Goal: Task Accomplishment & Management: Manage account settings

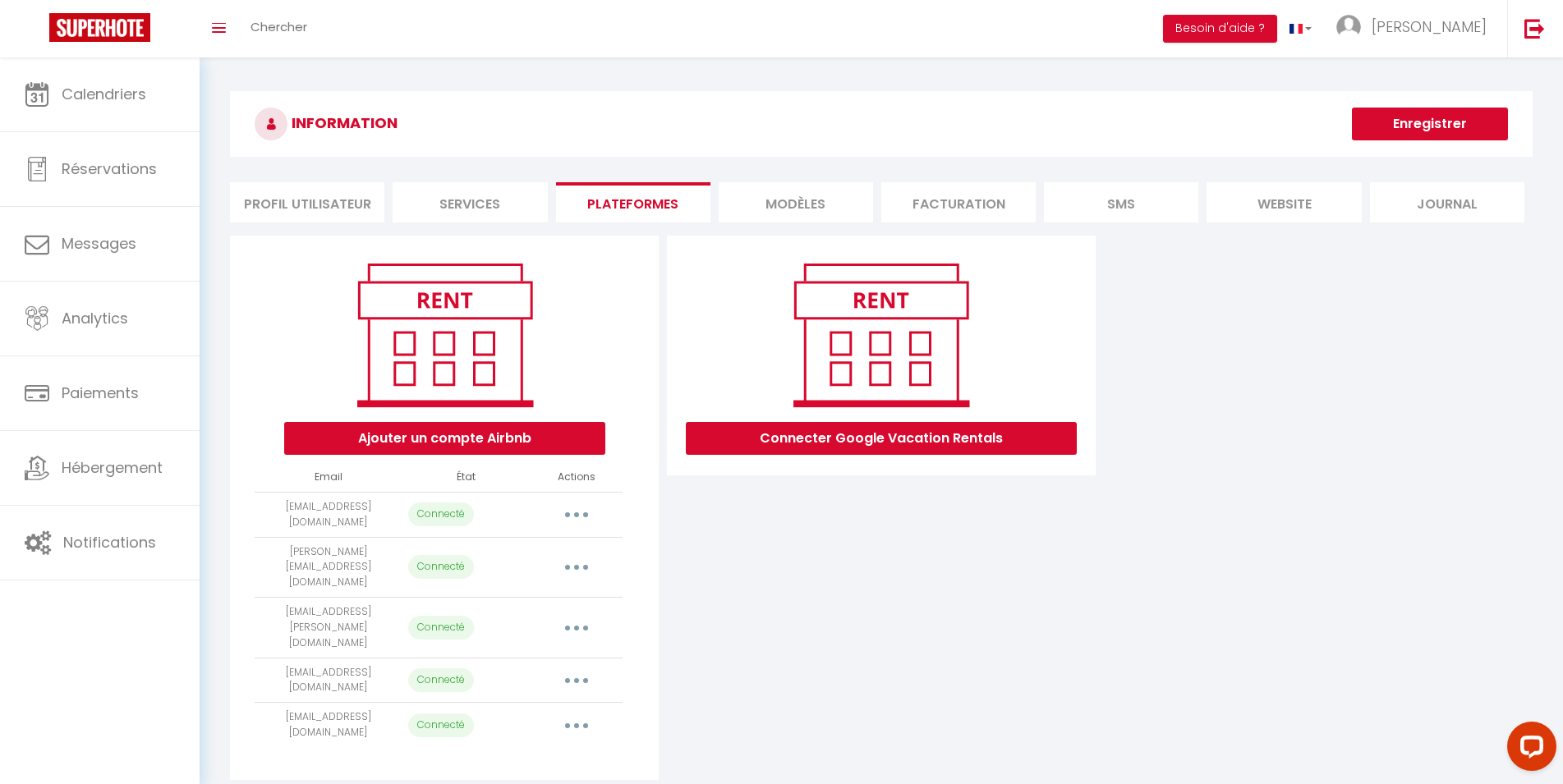
select select "28678"
select select "32305"
select select "33408"
select select "33410"
select select "64424"
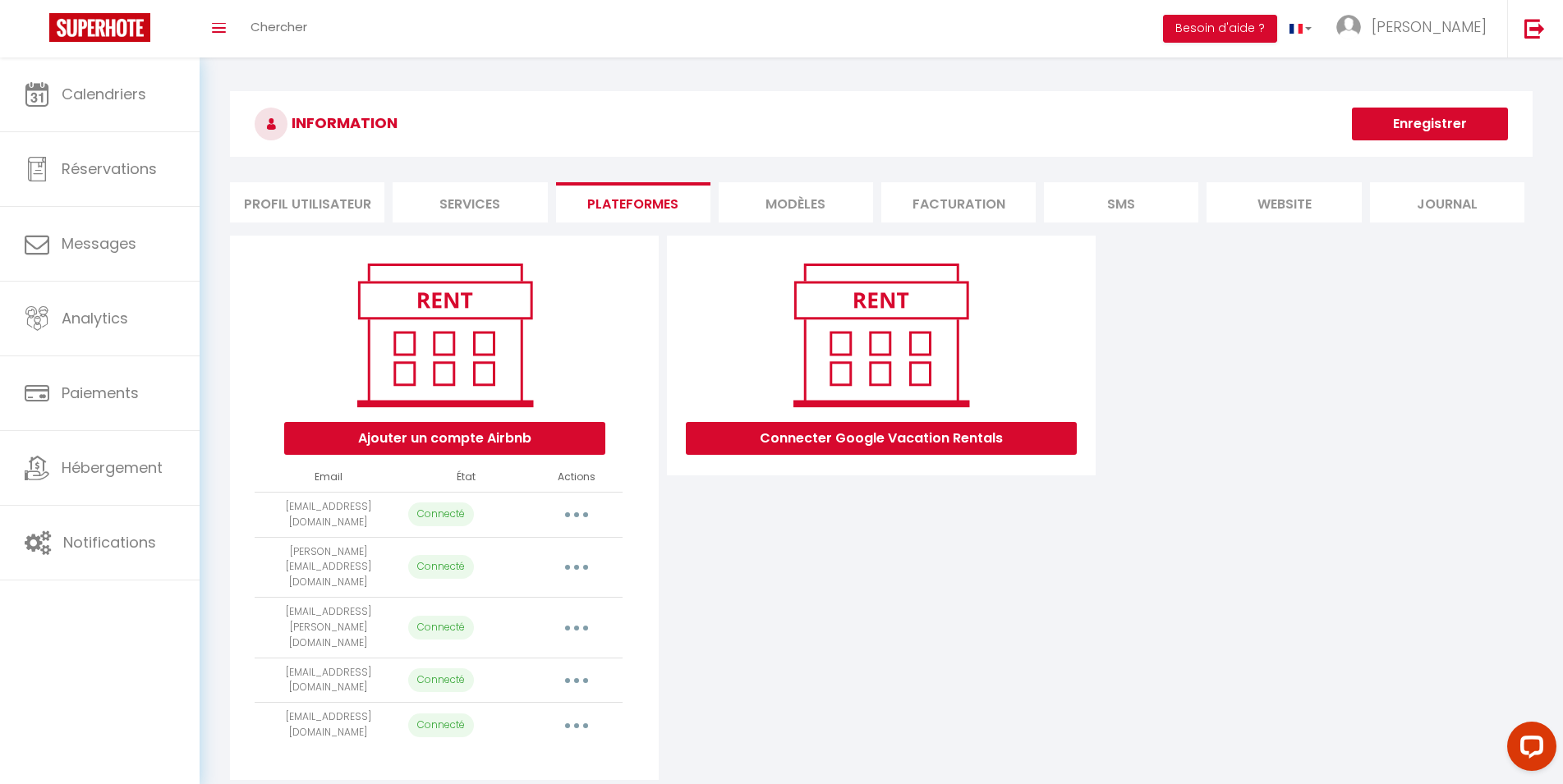
select select "35419"
select select "36406"
select select "36754"
select select "56317"
select select "39220"
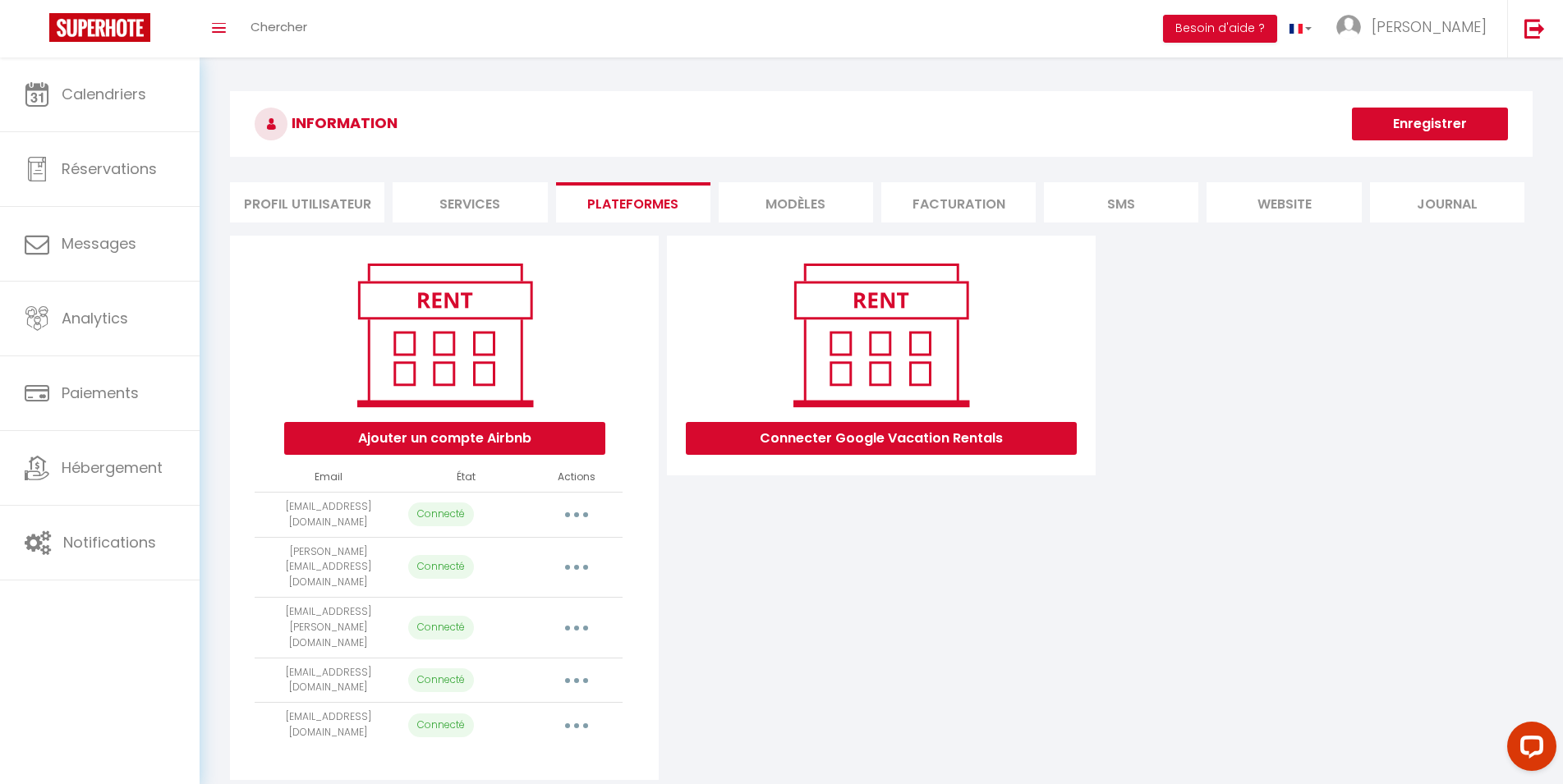
select select "40672"
select select "41235"
select select "43571"
select select "43707"
select select "44777"
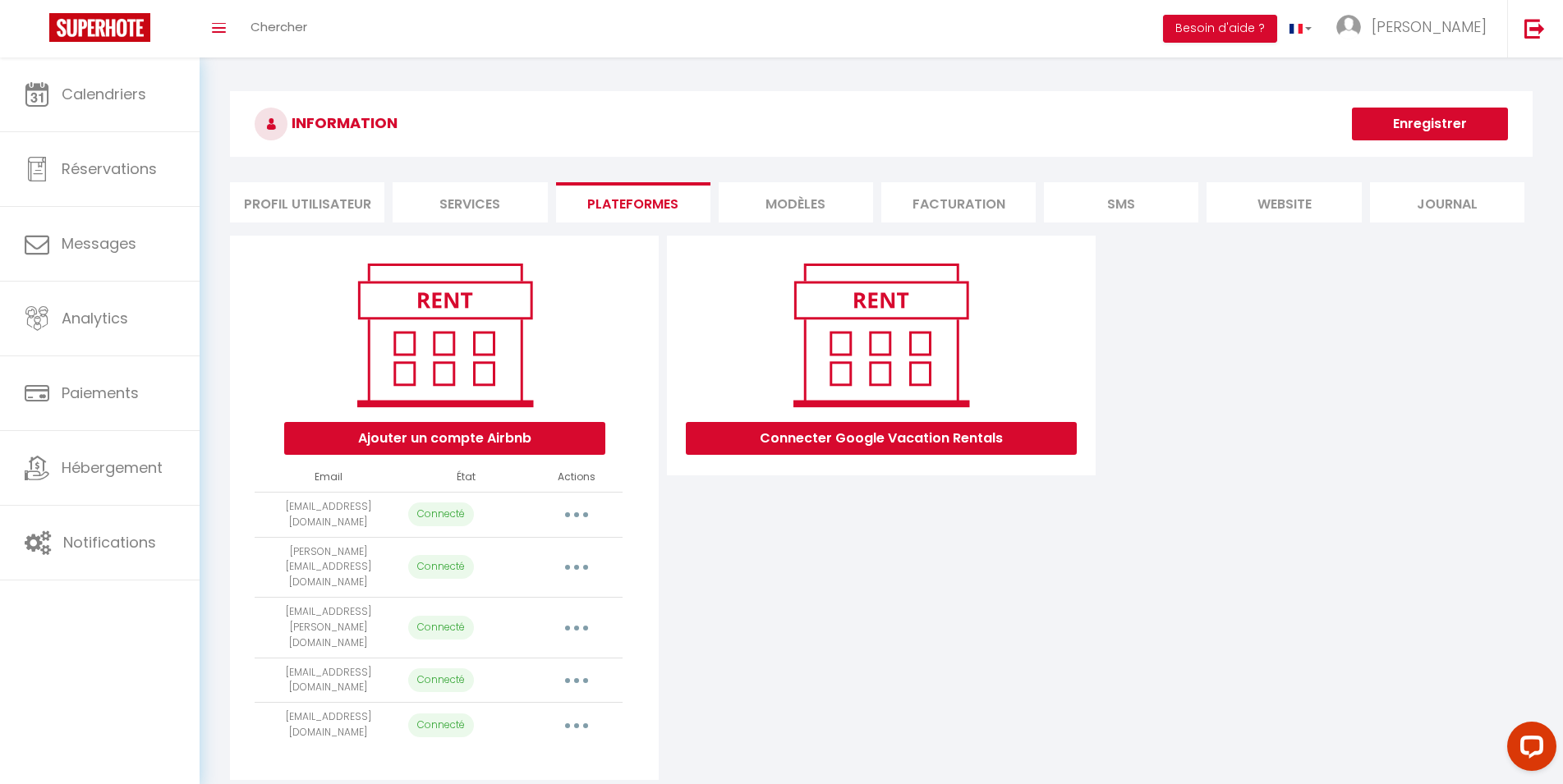
select select "50185"
select select "50638"
select select "55016"
select select "55146"
select select "57746"
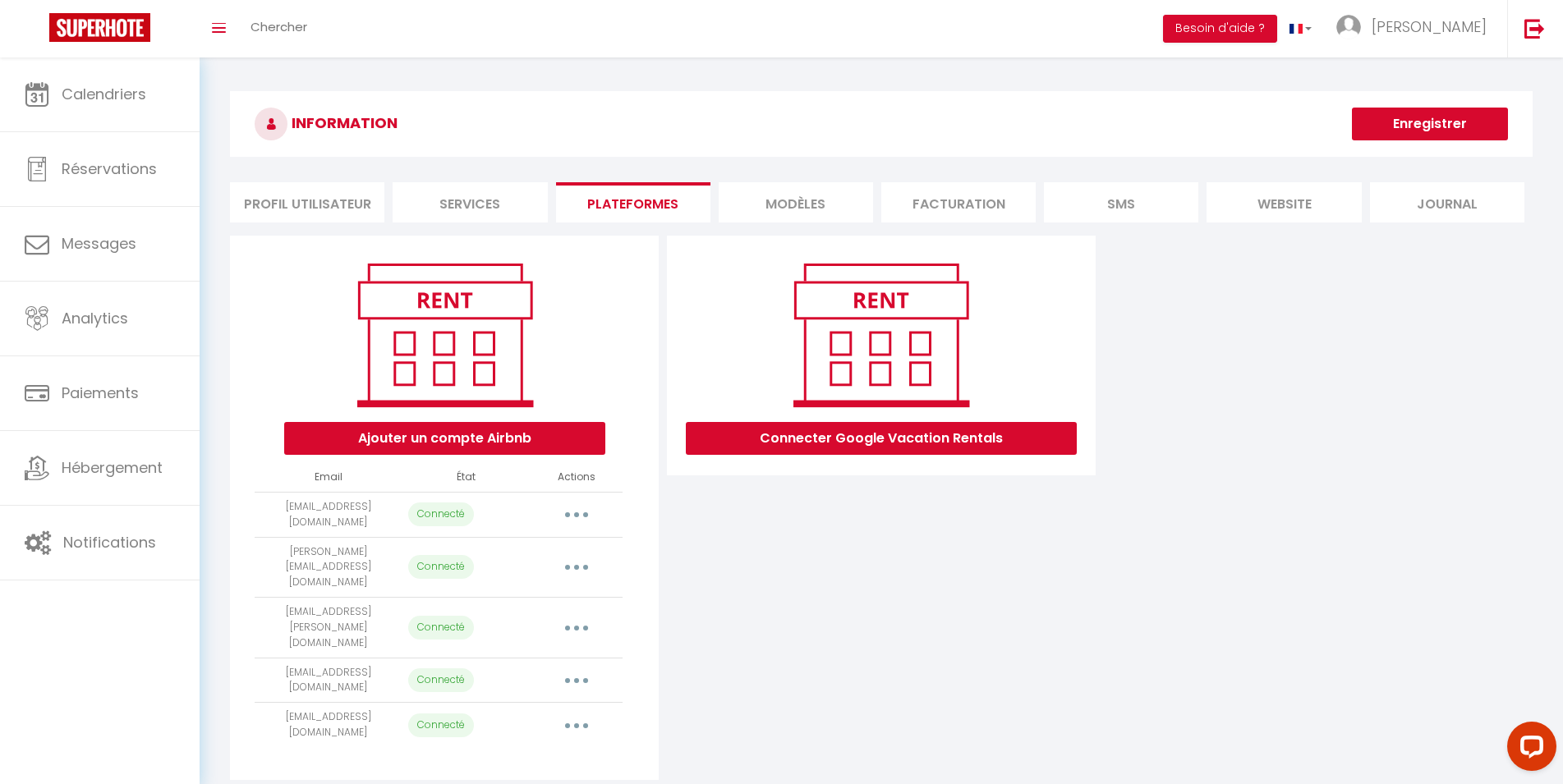
select select "60977"
select select "61711"
select select "62583"
select select "65906"
select select "65994"
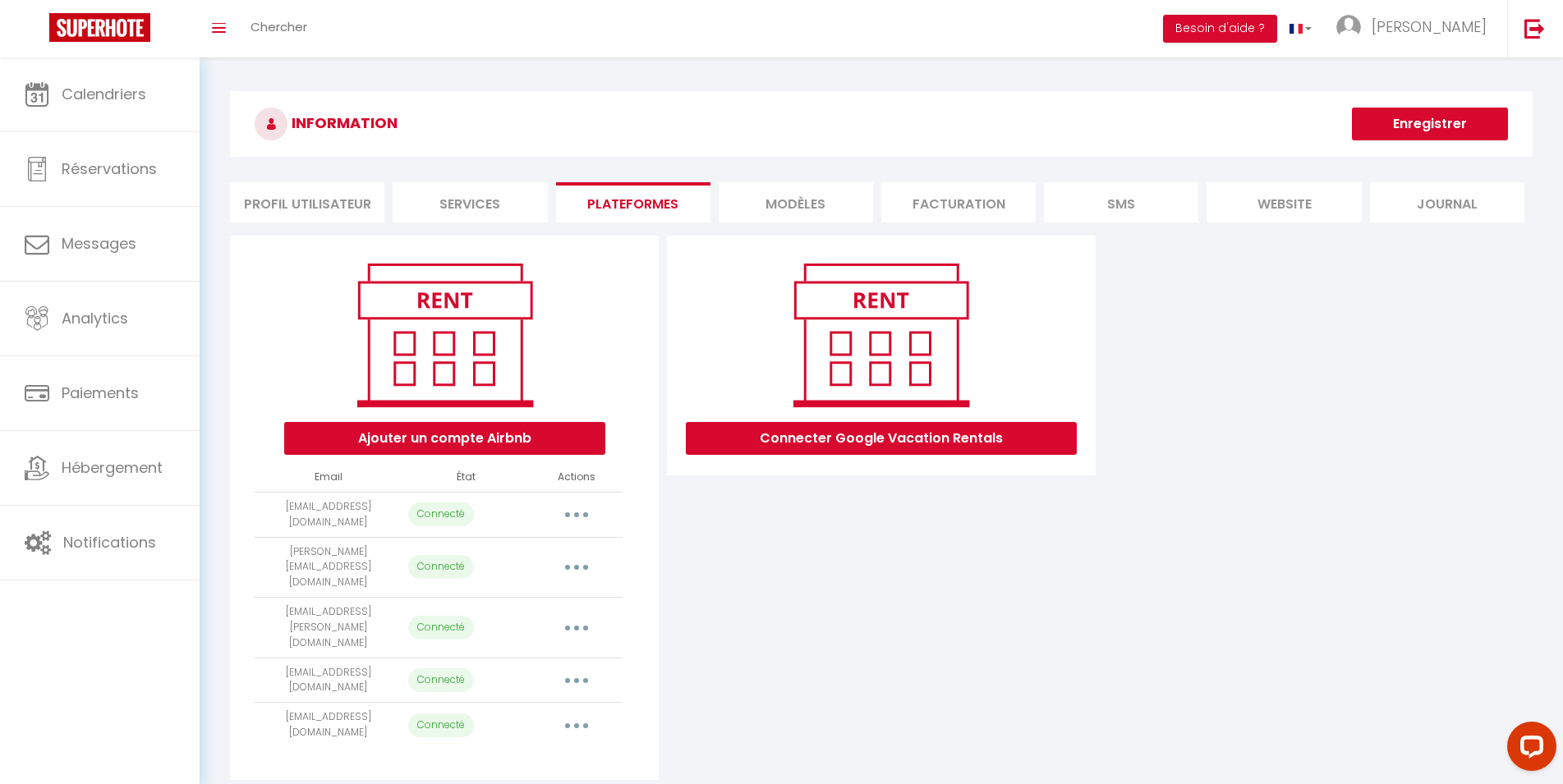
select select "66119"
select select "67924"
select select "73190"
select select "74433"
select select "74639"
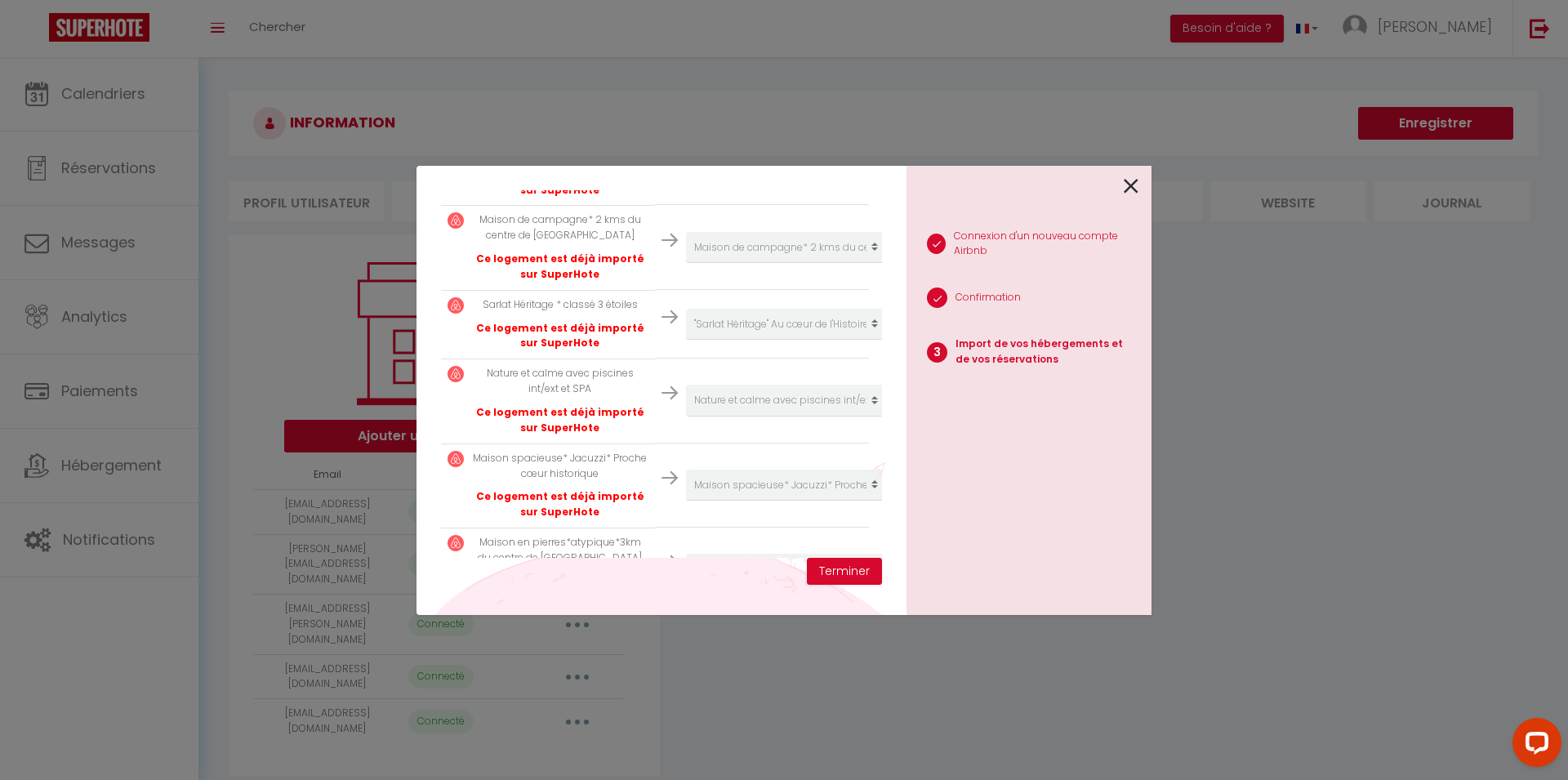
scroll to position [2403, 0]
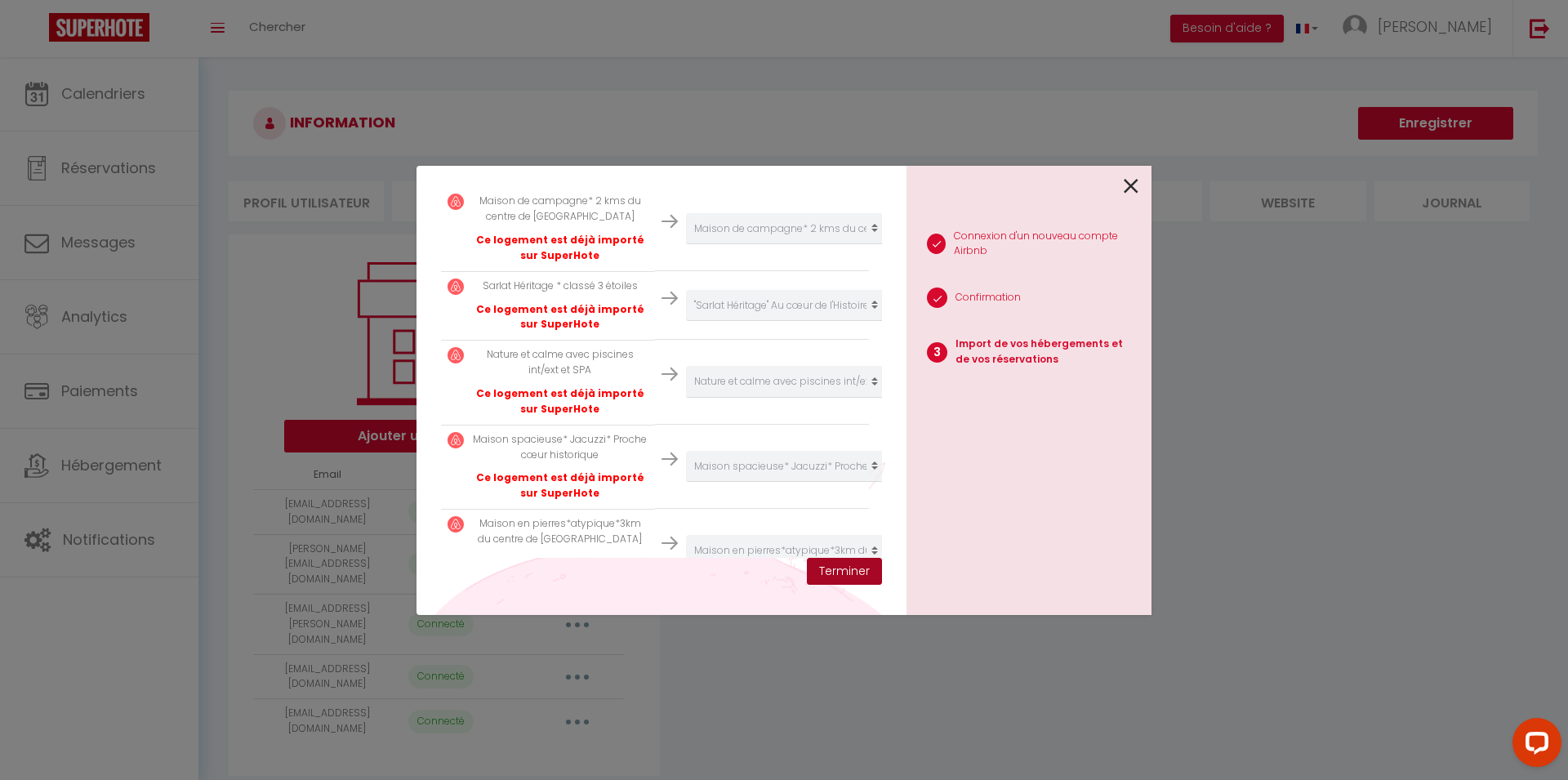
click at [834, 572] on button "Terminer" at bounding box center [844, 571] width 75 height 28
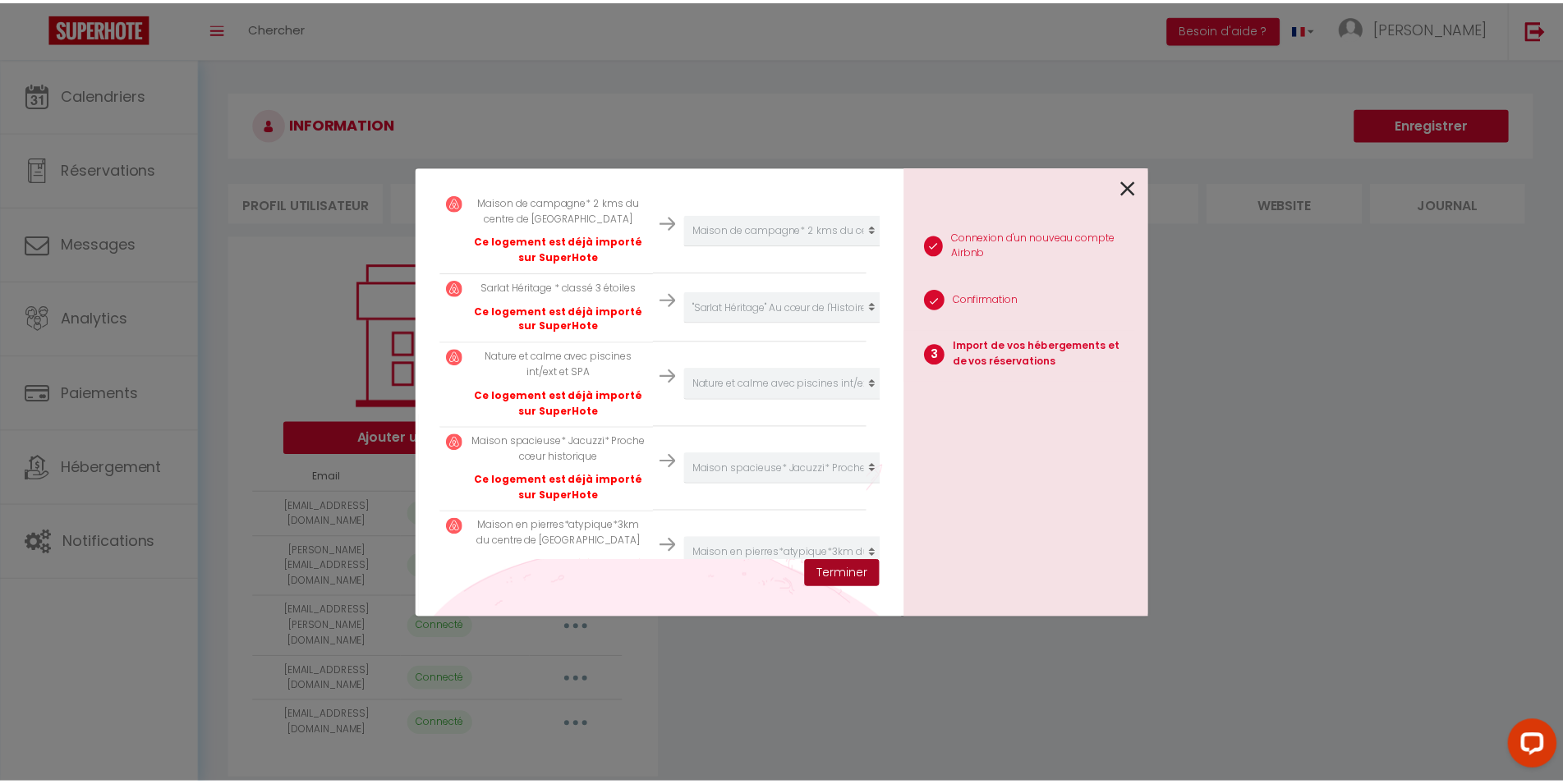
scroll to position [2457, 0]
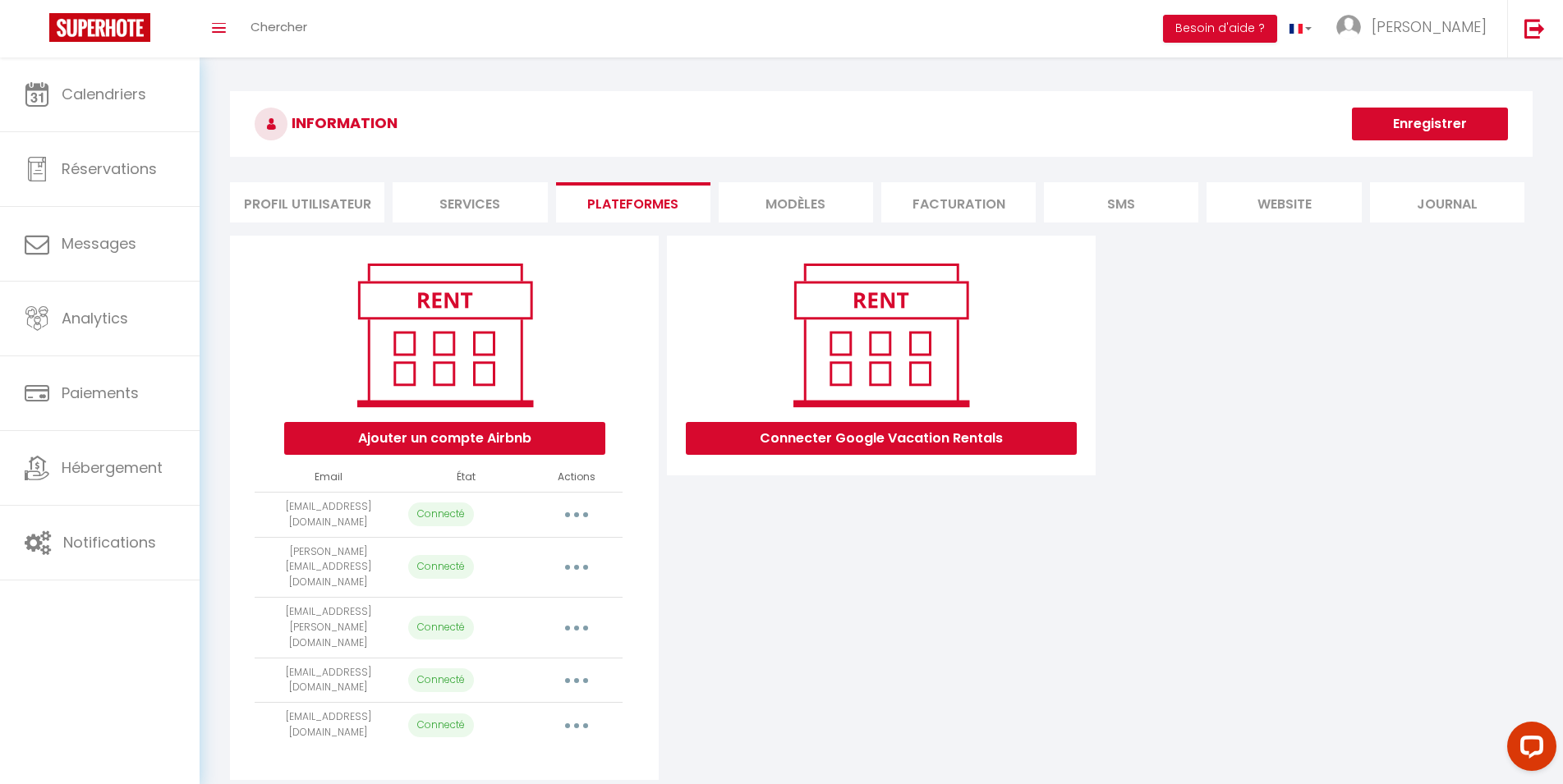
click at [579, 511] on button "button" at bounding box center [576, 514] width 46 height 26
select select "28678"
select select "32305"
select select "33408"
select select "33410"
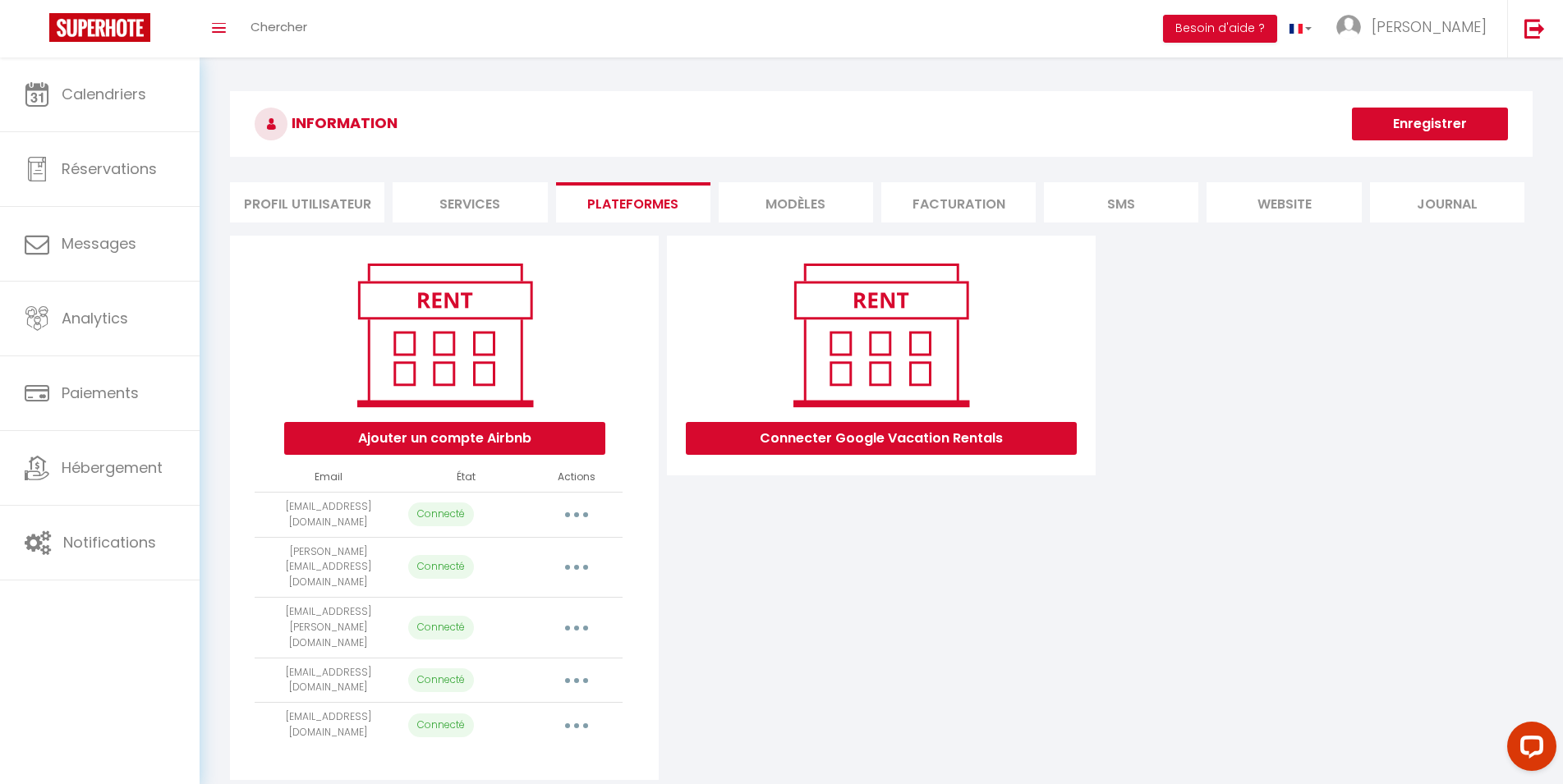
select select "64424"
select select "35419"
select select "36406"
select select "36754"
select select "56317"
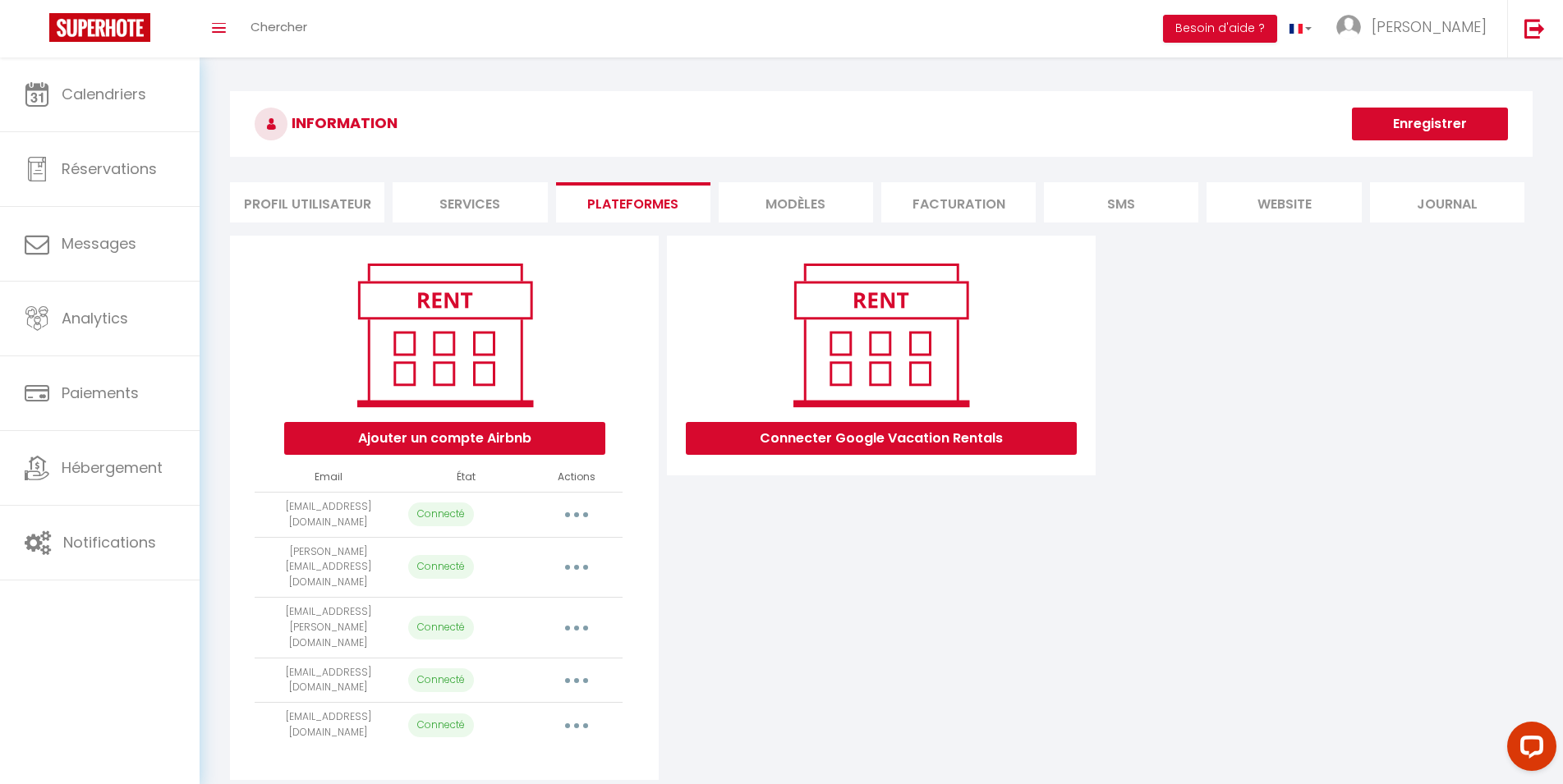
select select "39220"
select select "40672"
select select "41235"
select select "43571"
select select "43707"
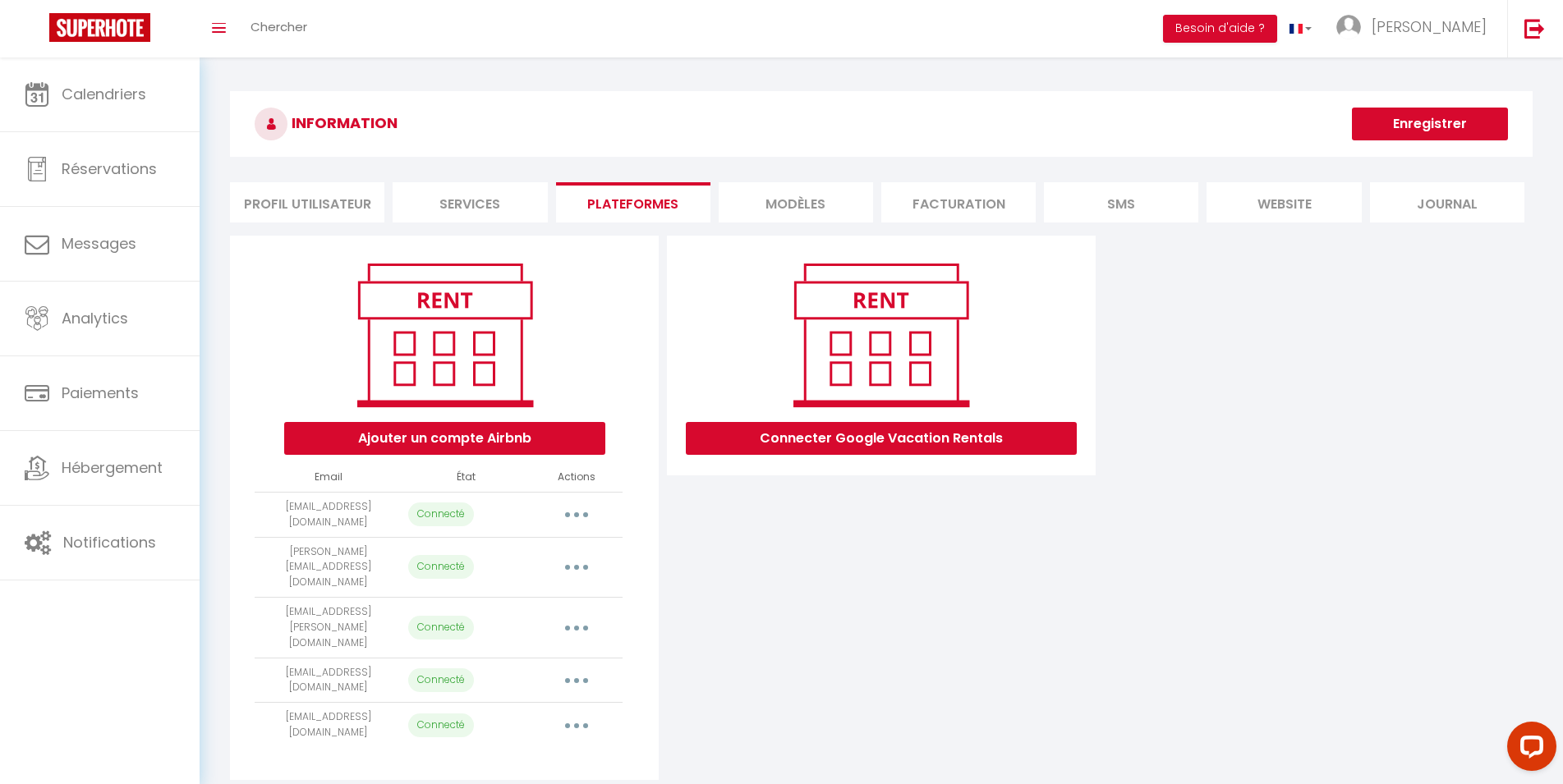
select select "44777"
select select "50185"
select select "50638"
select select "55016"
select select "55146"
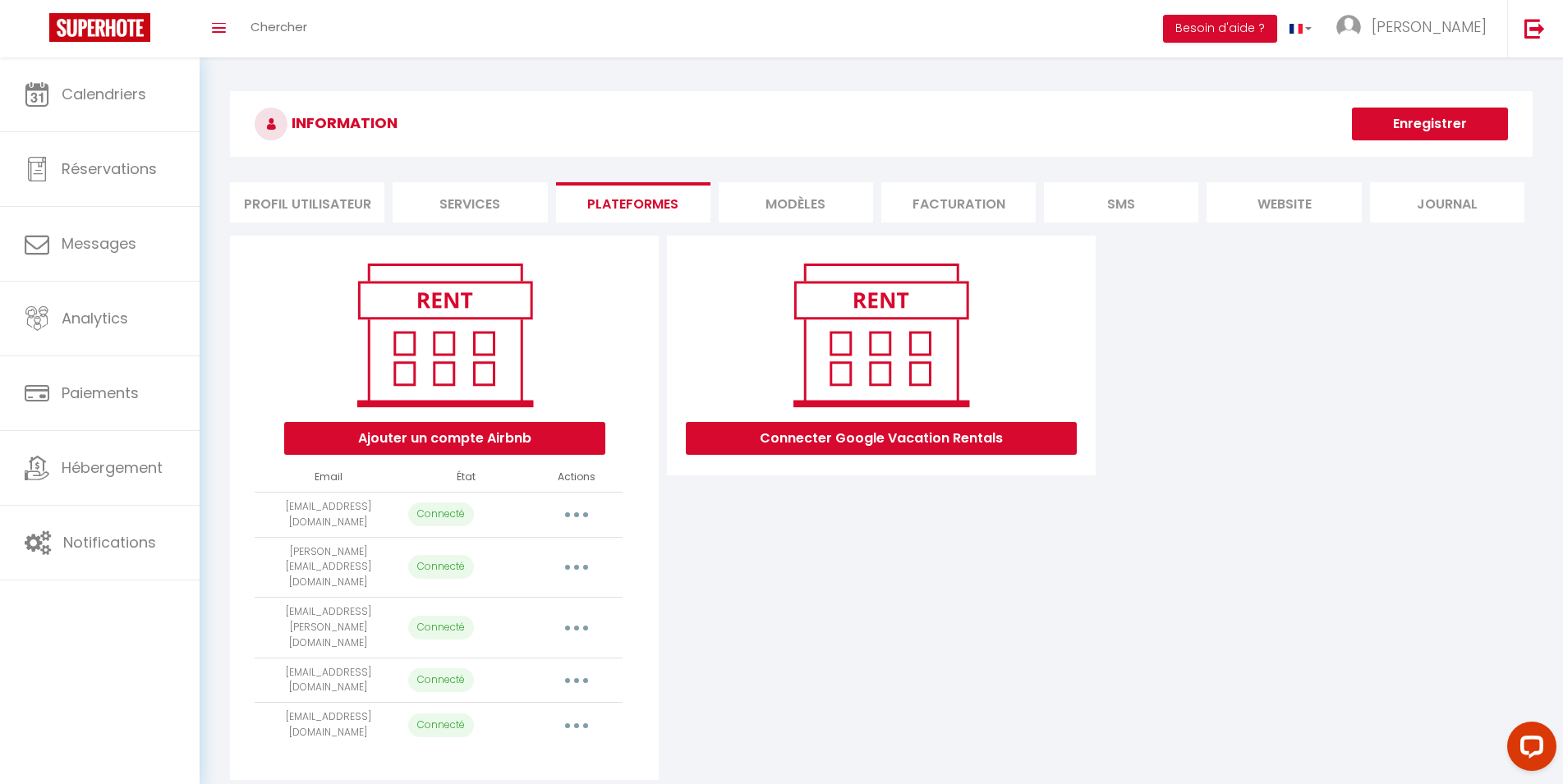
select select "57746"
select select "60977"
select select "61711"
select select "62583"
select select "65906"
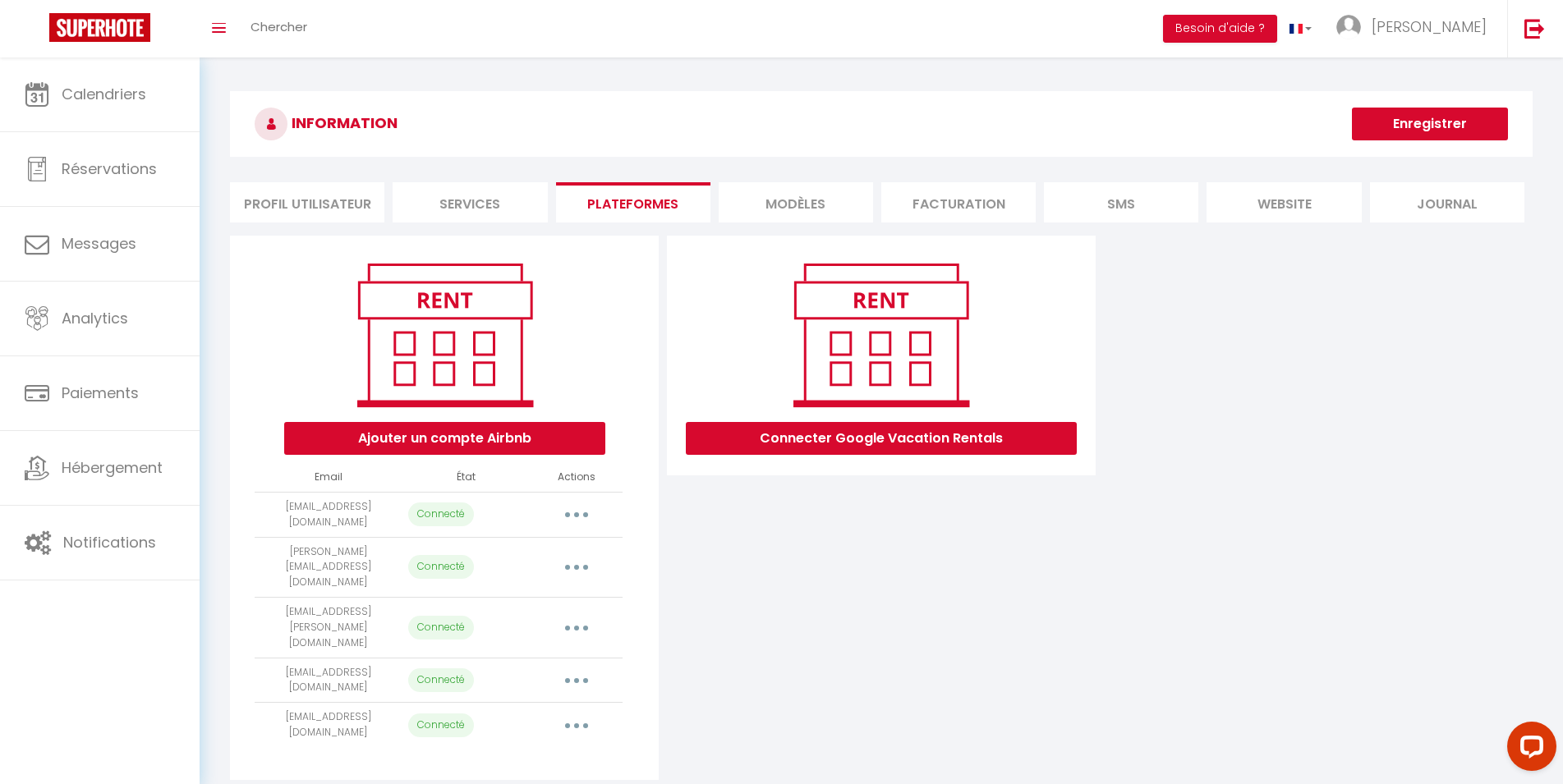
select select "65994"
select select "66119"
select select "67924"
select select "73190"
select select "74433"
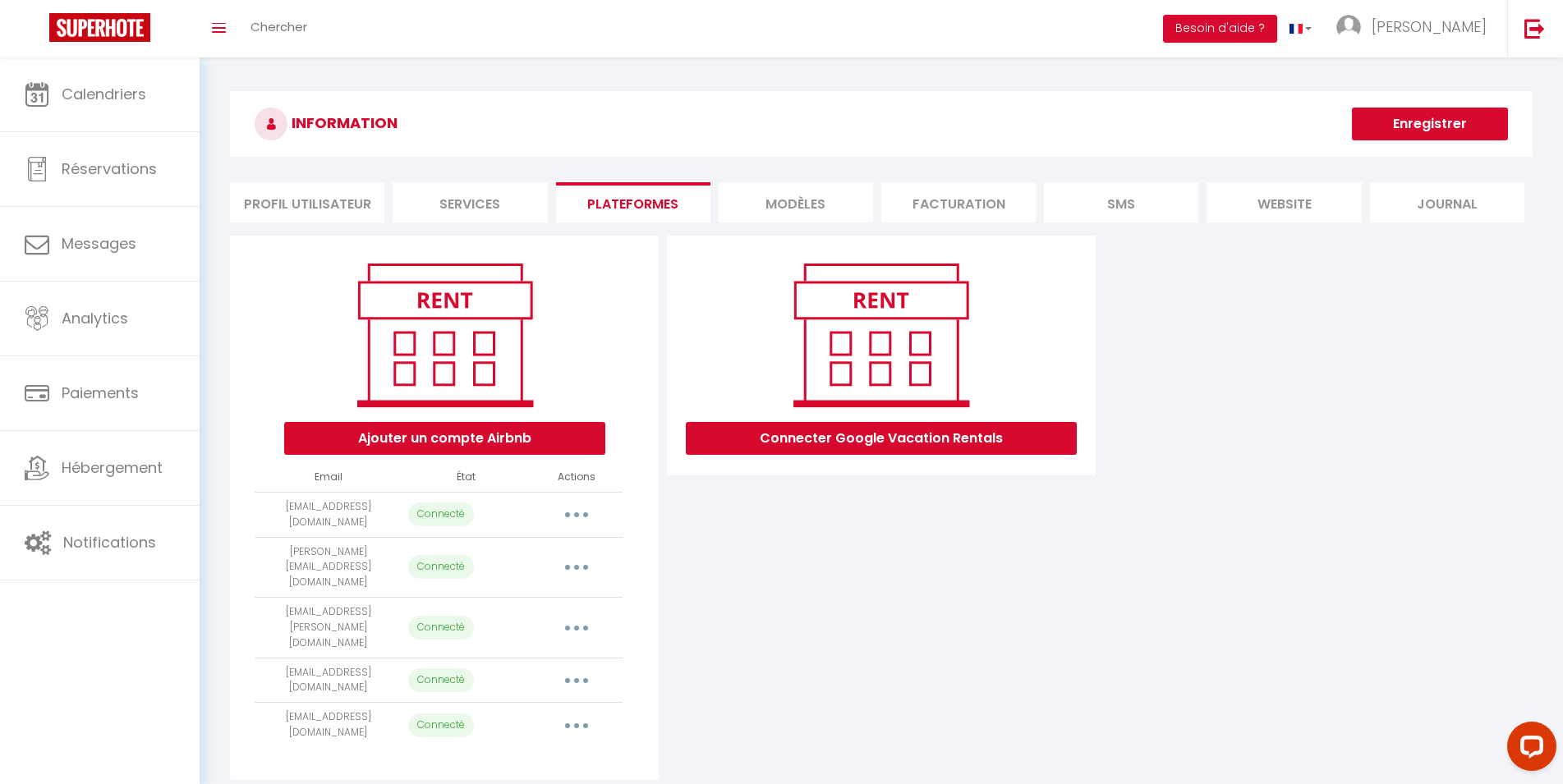
select select "74639"
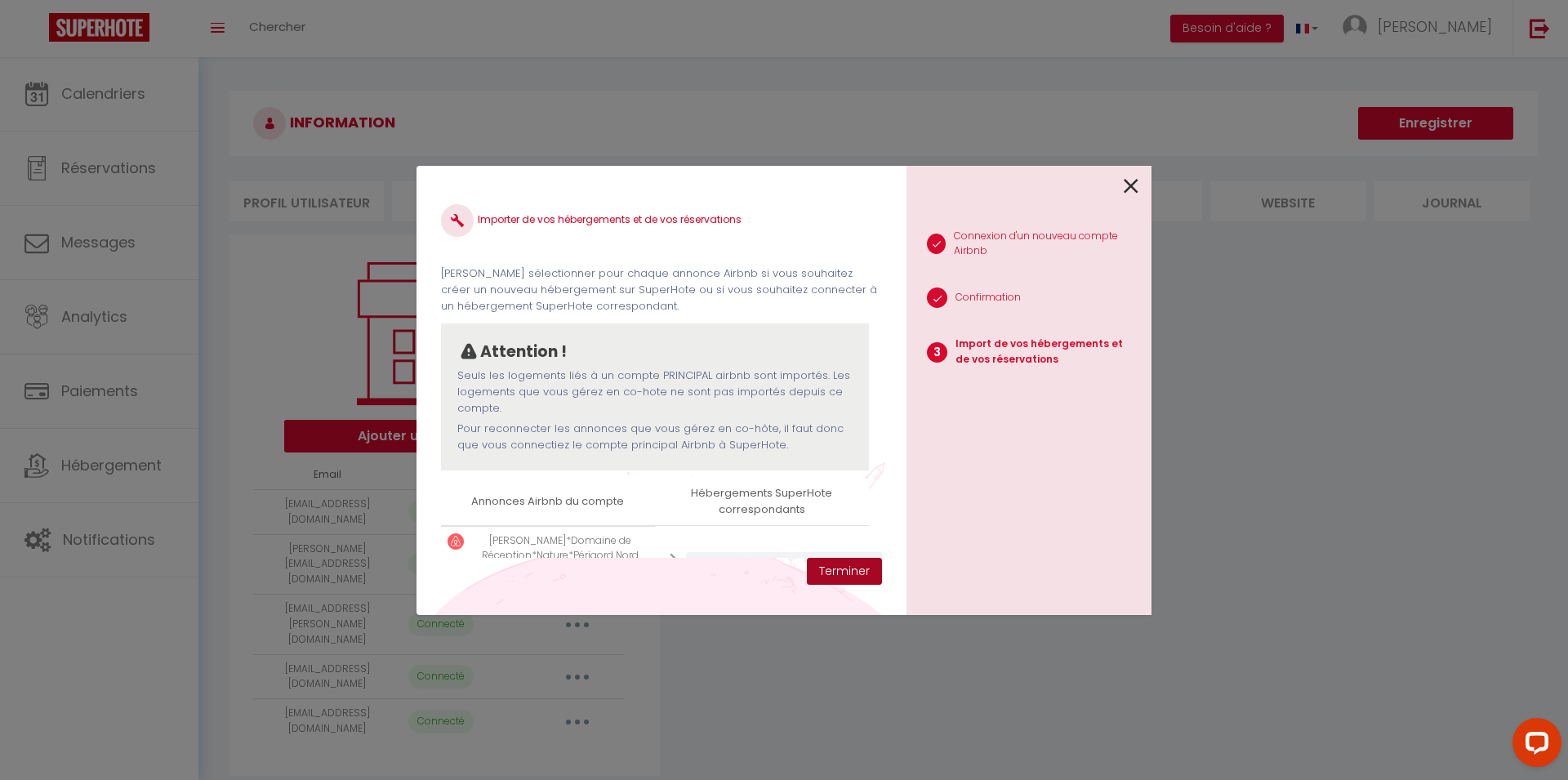
click at [845, 571] on button "Terminer" at bounding box center [844, 571] width 75 height 28
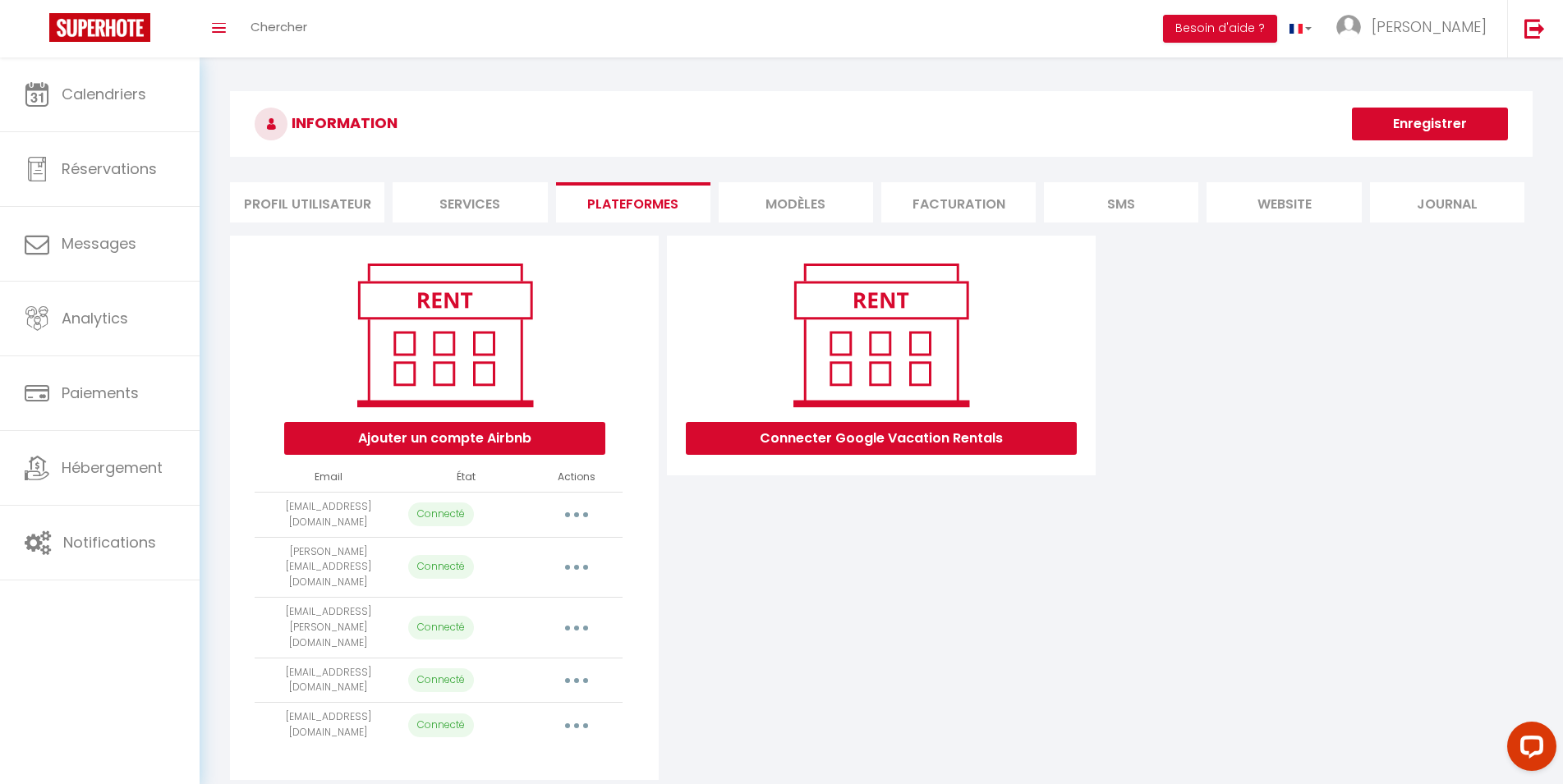
click at [570, 511] on button "button" at bounding box center [576, 514] width 46 height 26
click at [524, 605] on link "Reconnecter le compte" at bounding box center [503, 610] width 181 height 28
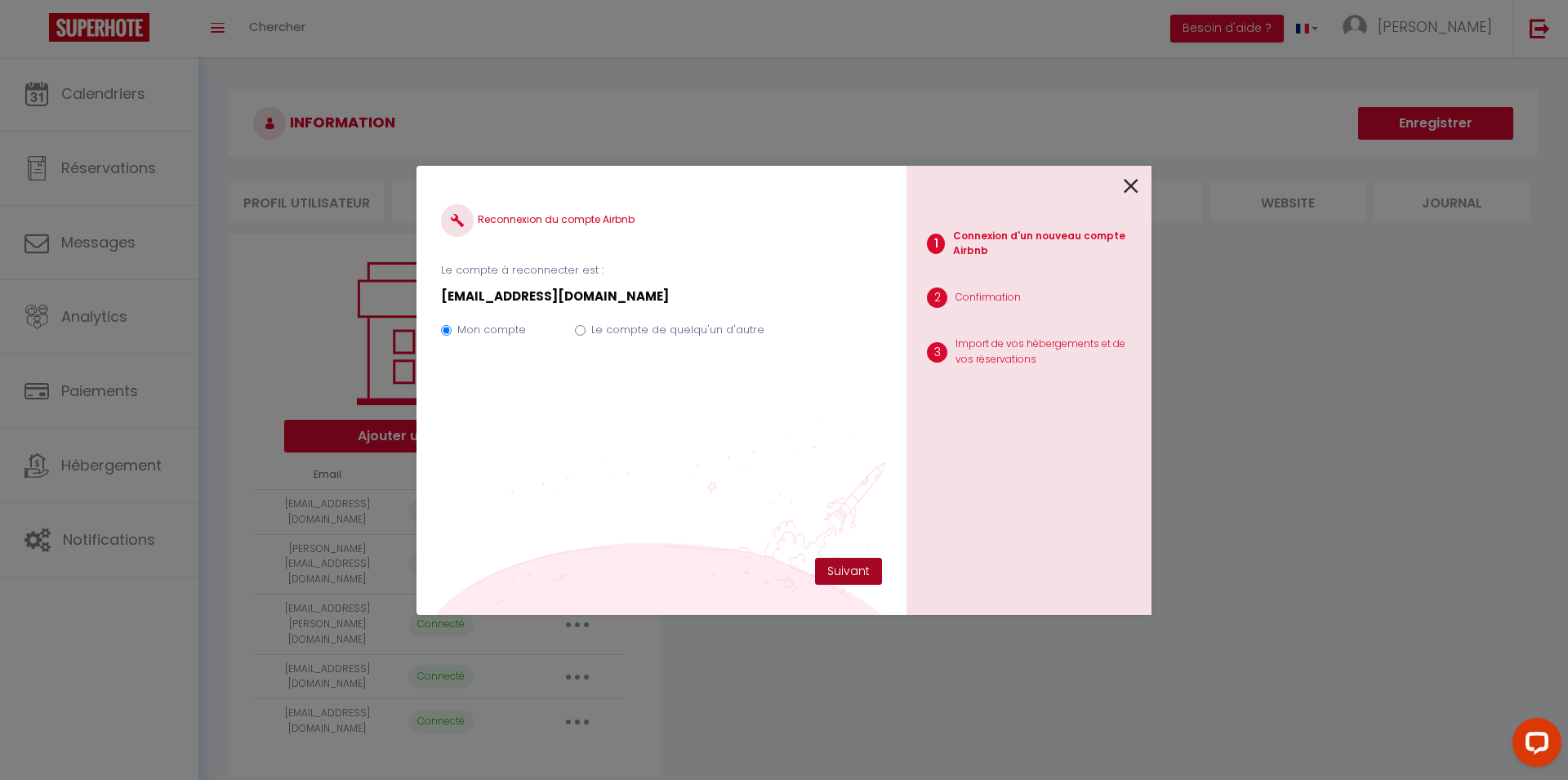
click at [866, 567] on button "Suivant" at bounding box center [848, 571] width 67 height 28
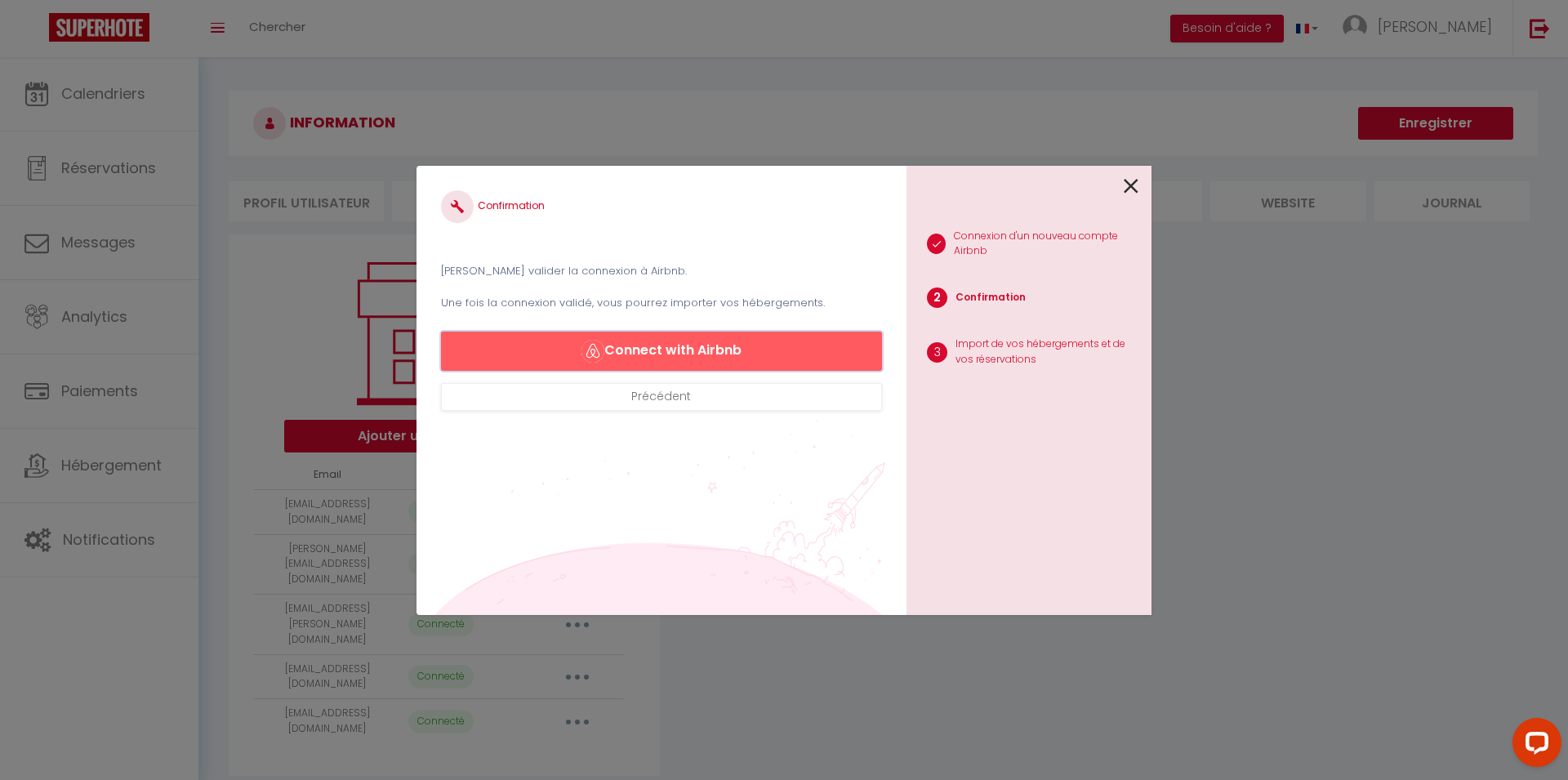
click at [756, 350] on button "Connect with Airbnb" at bounding box center [661, 350] width 441 height 39
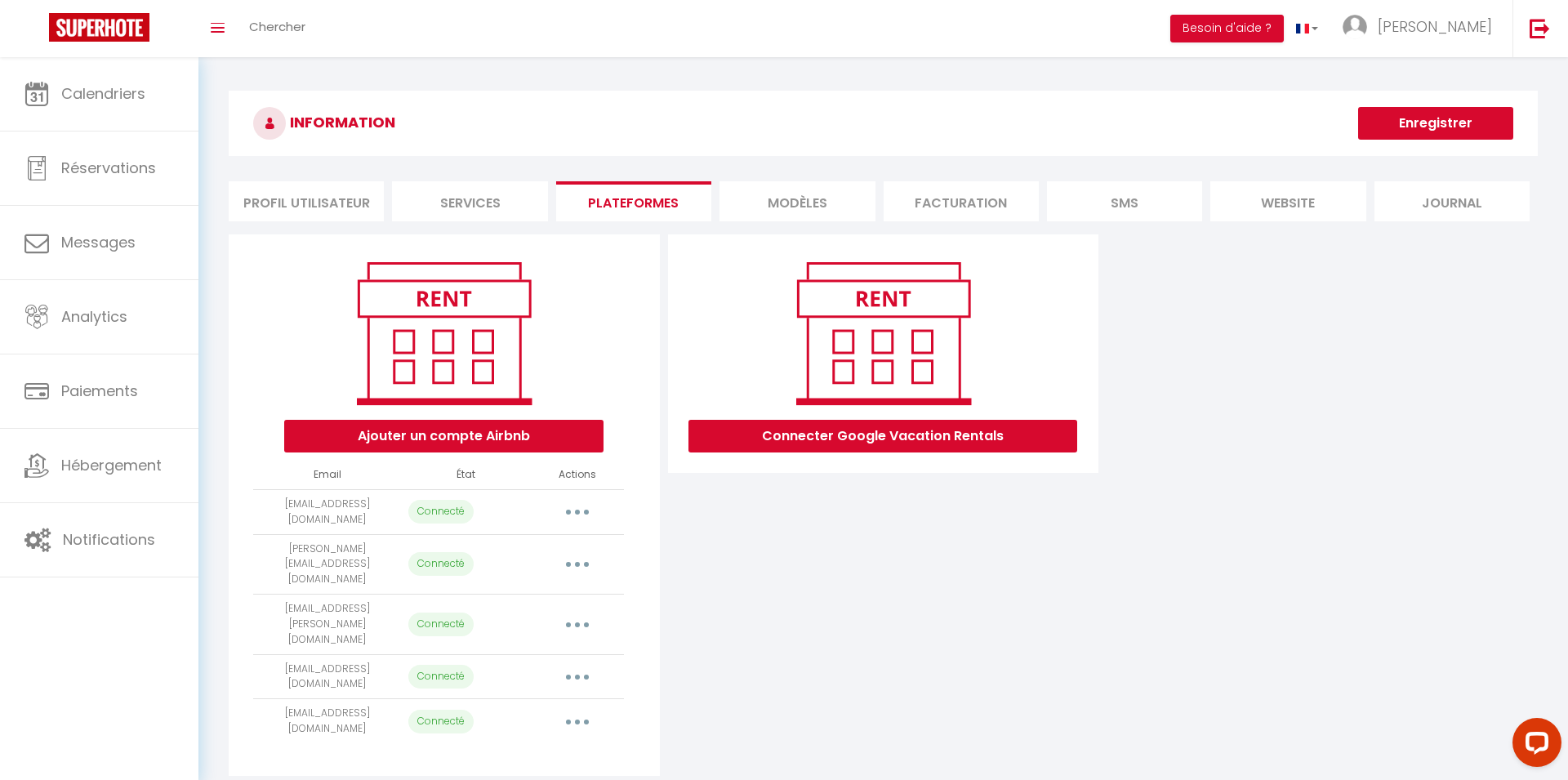
select select "28678"
select select "32305"
select select "33408"
select select "33410"
select select "64424"
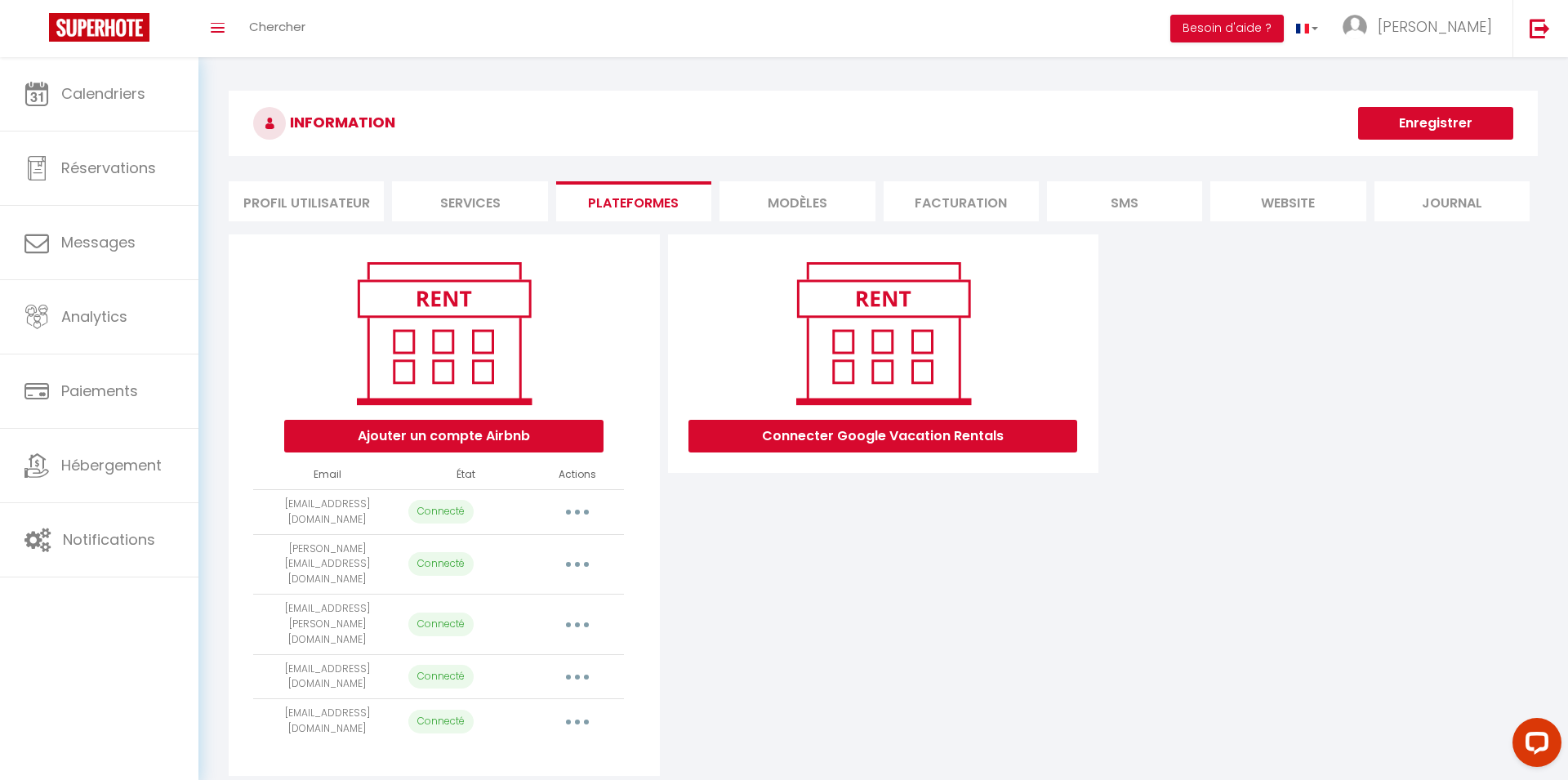
select select "35419"
select select "36406"
select select "36754"
select select "56317"
select select "39220"
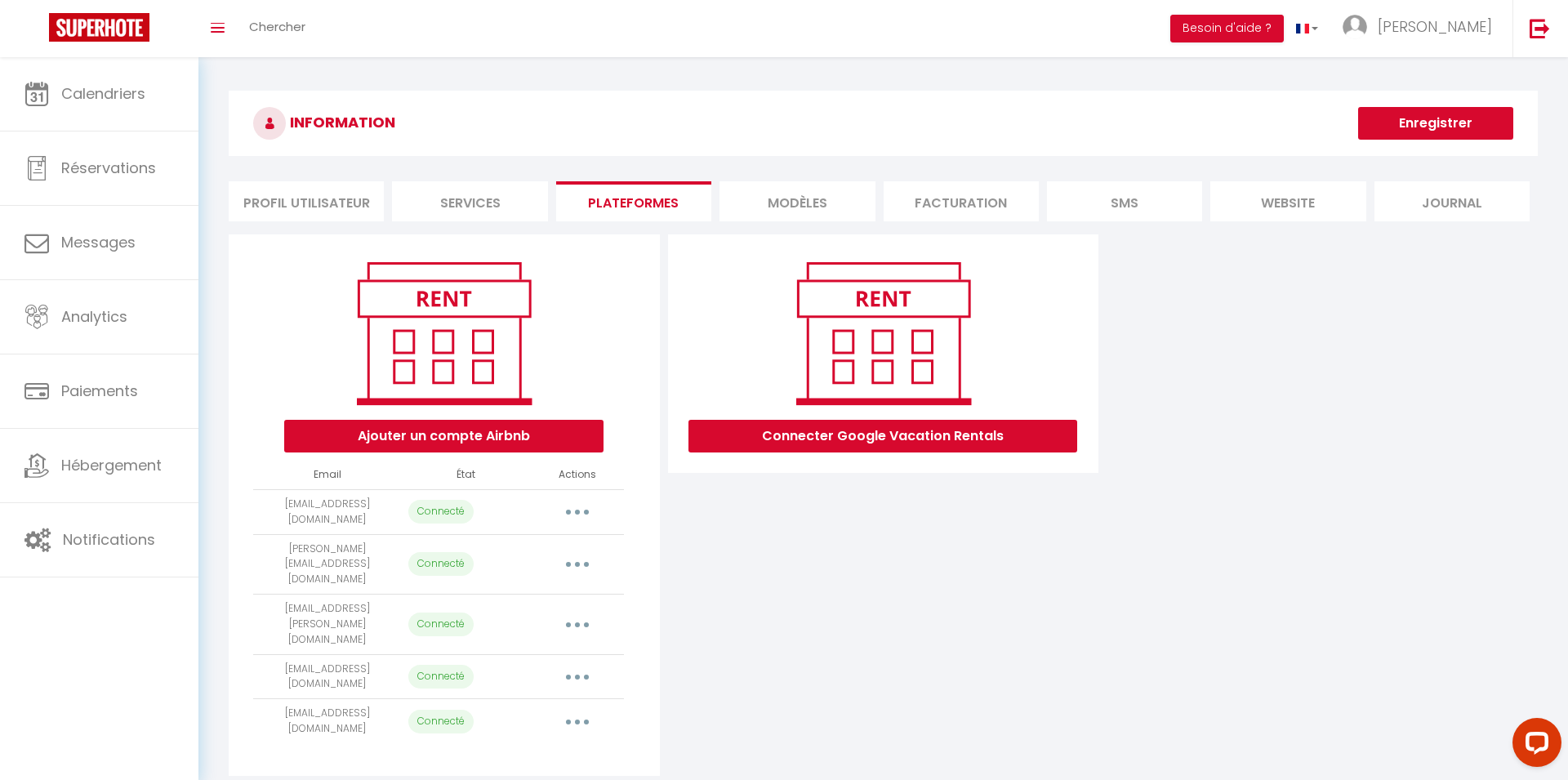
select select "40672"
select select "41235"
select select "43571"
select select "43707"
select select "44777"
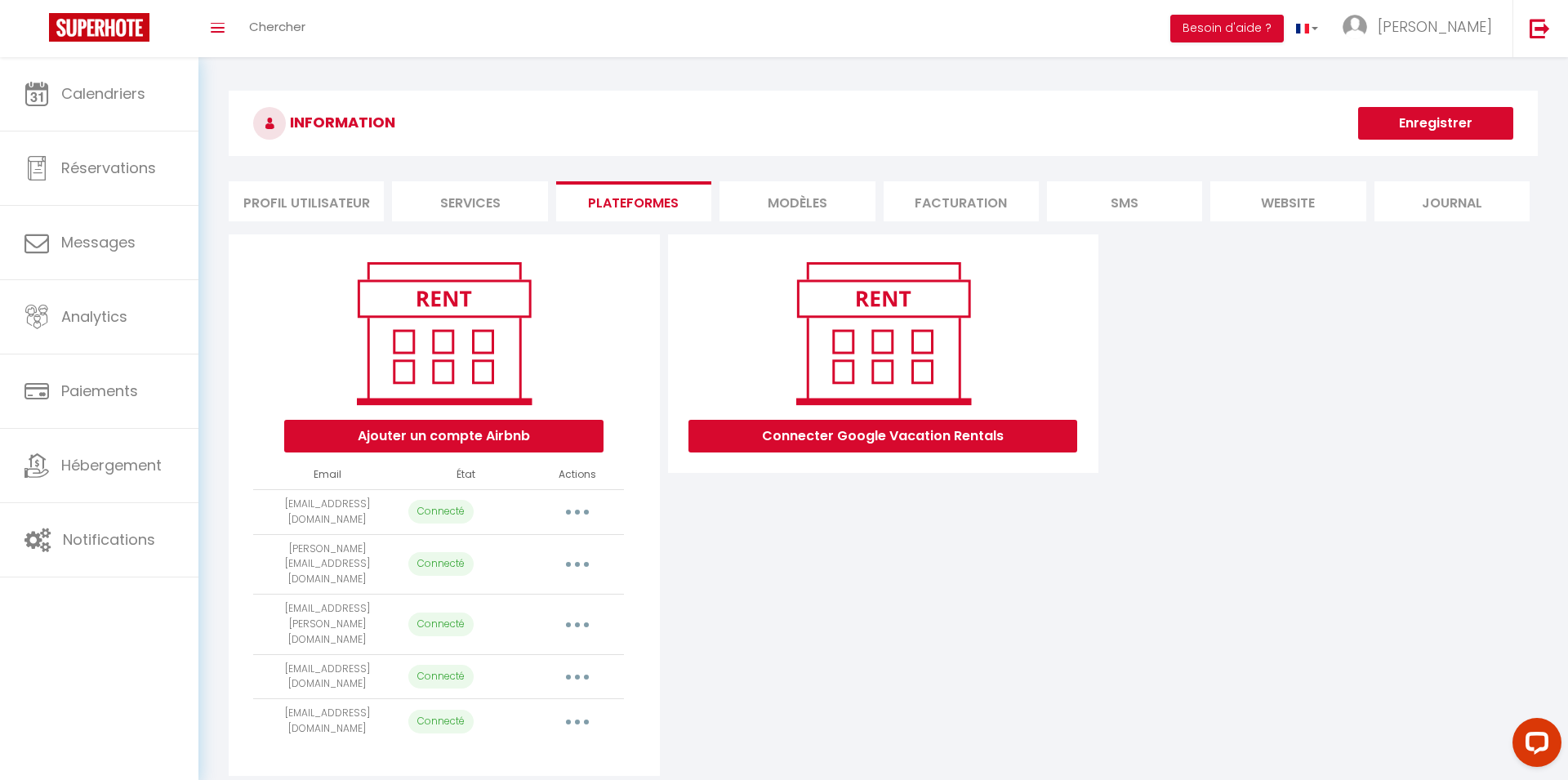
select select "50185"
select select "50638"
select select "55016"
select select "55146"
select select "57746"
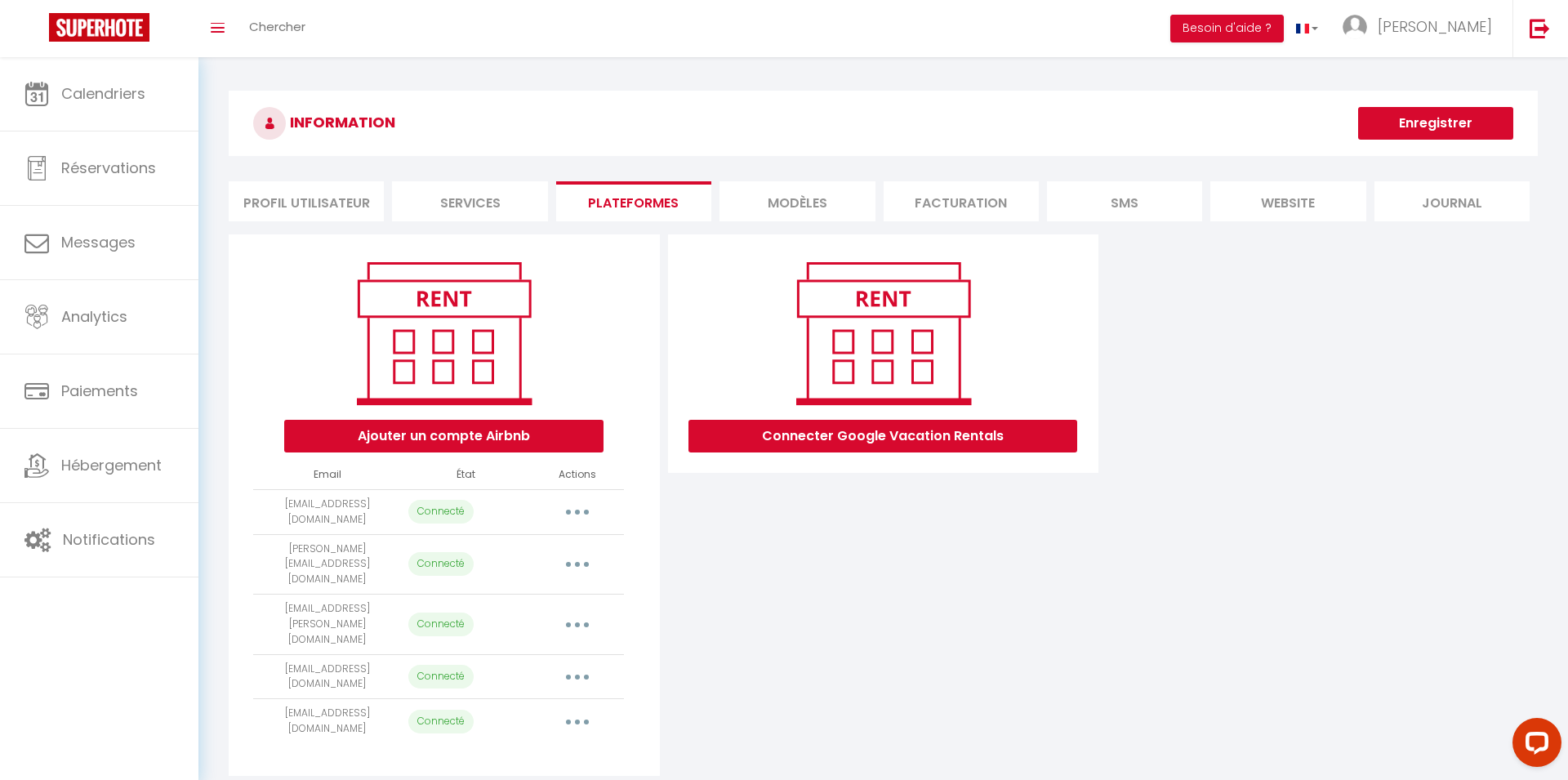
select select "60977"
select select "61711"
select select "62583"
select select "65906"
select select "65994"
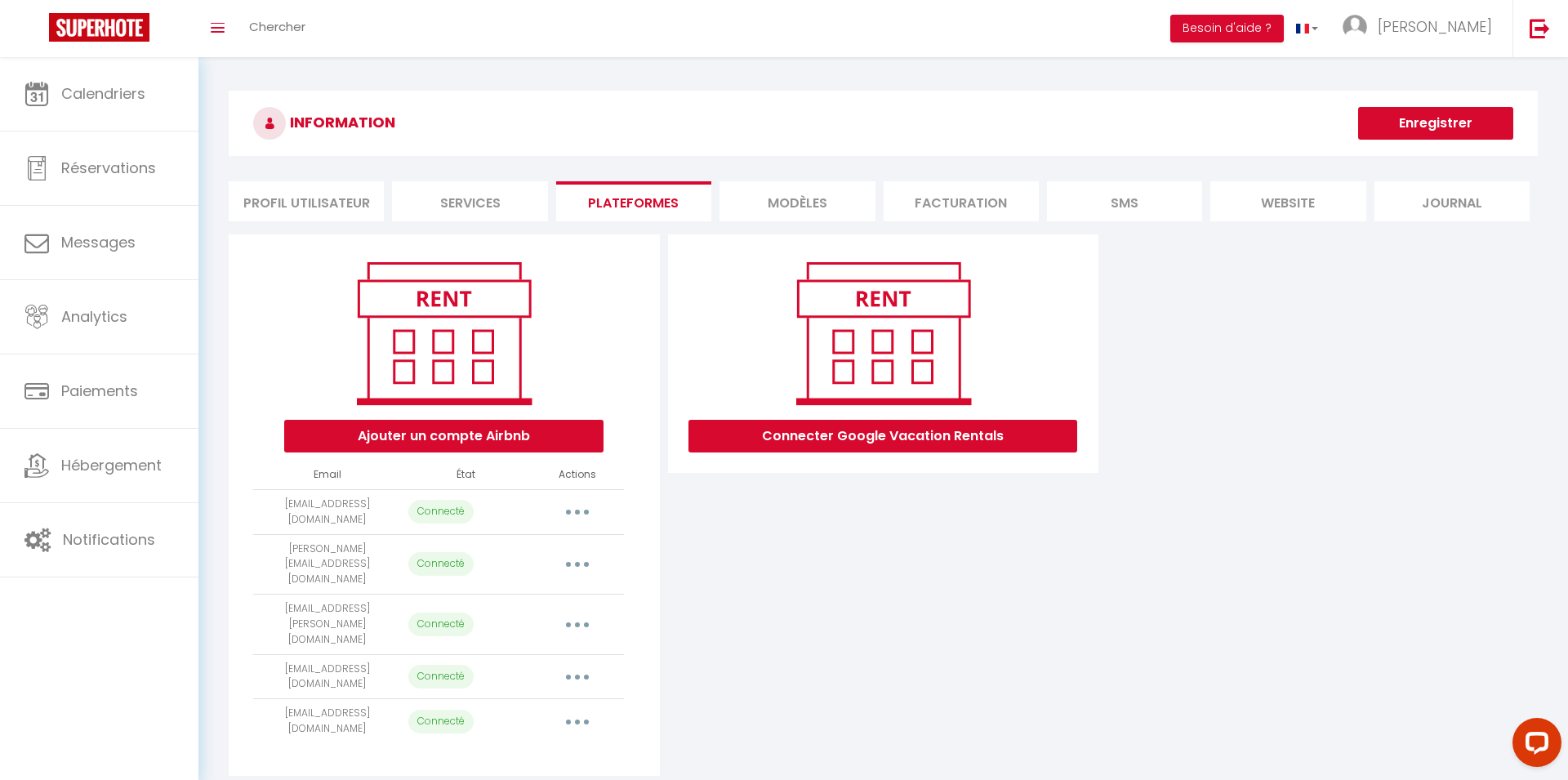
select select "66119"
select select "67924"
select select "73190"
select select "74433"
select select "74639"
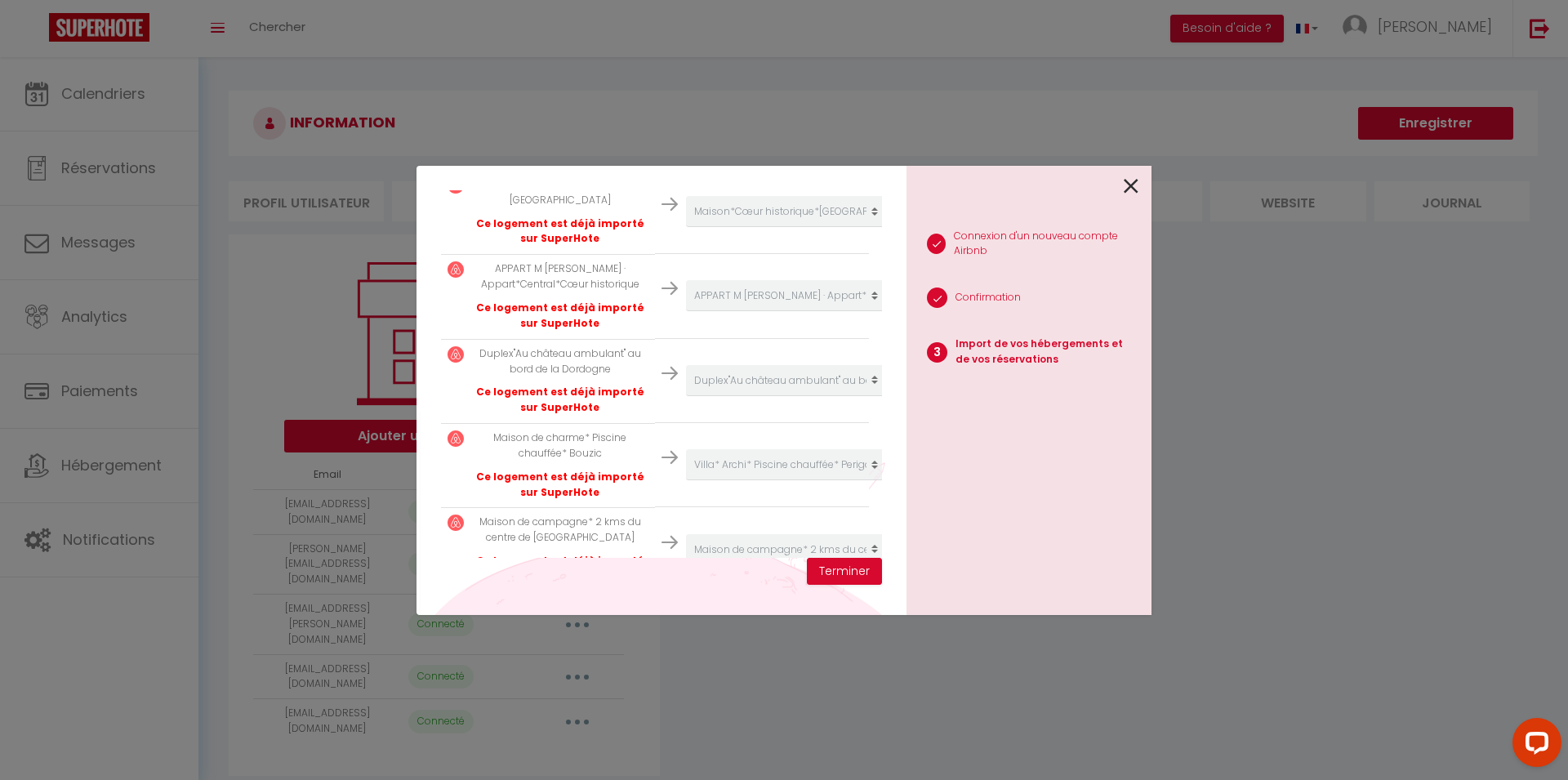
scroll to position [2403, 0]
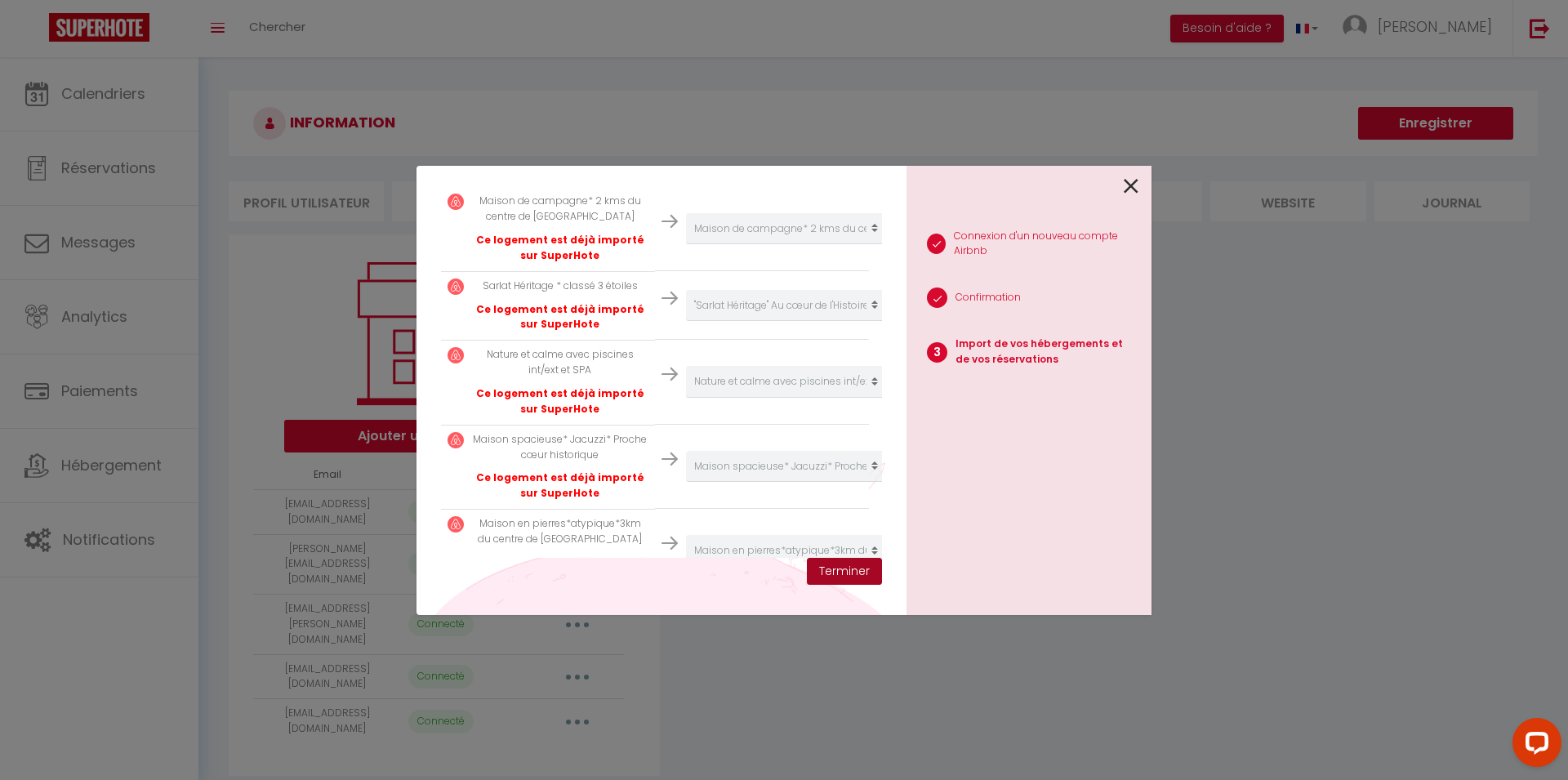
click at [854, 576] on button "Terminer" at bounding box center [844, 571] width 75 height 28
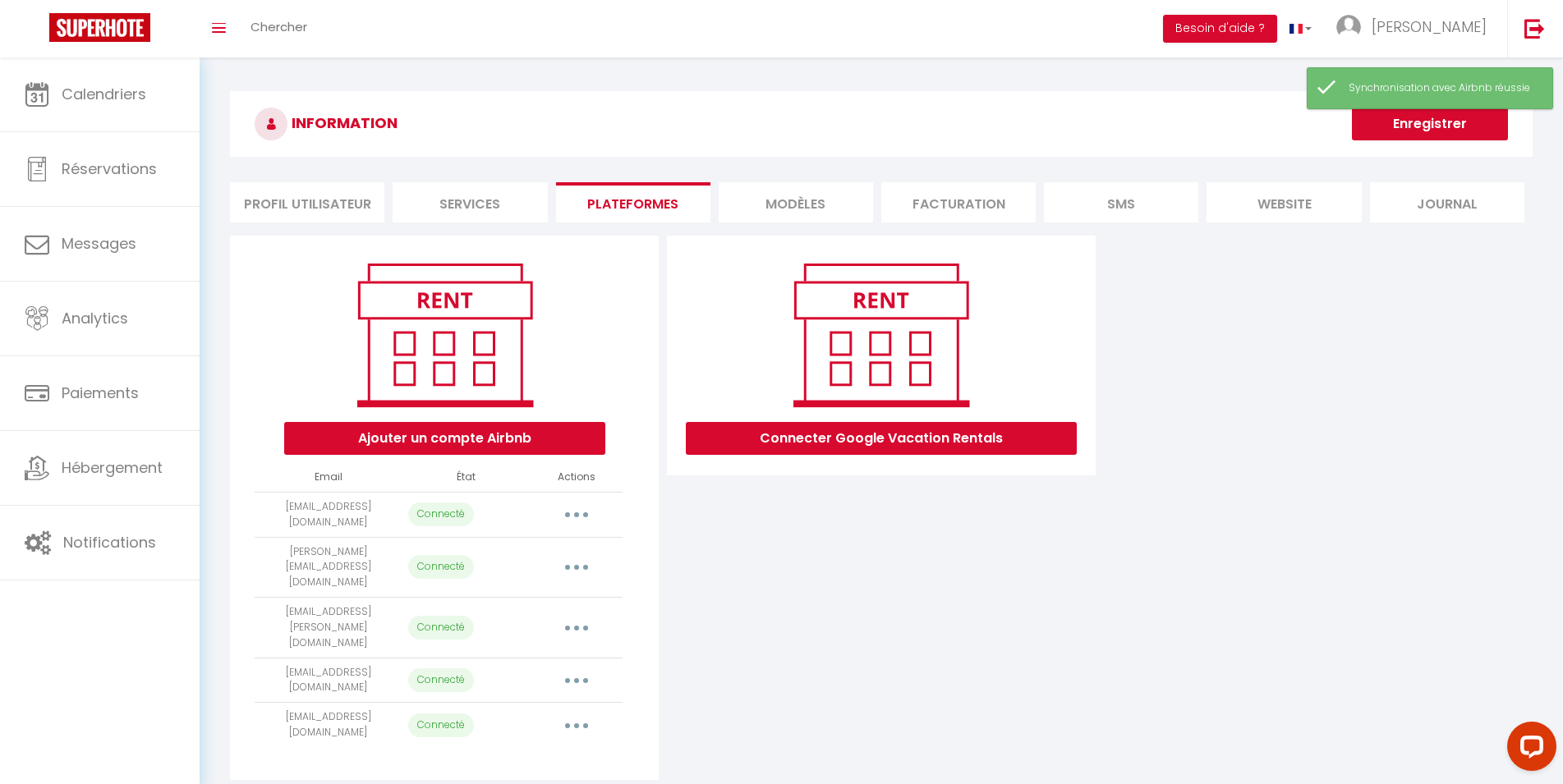
click at [591, 554] on button "button" at bounding box center [576, 567] width 46 height 26
click at [496, 650] on link "Reconnecter le compte" at bounding box center [503, 663] width 181 height 28
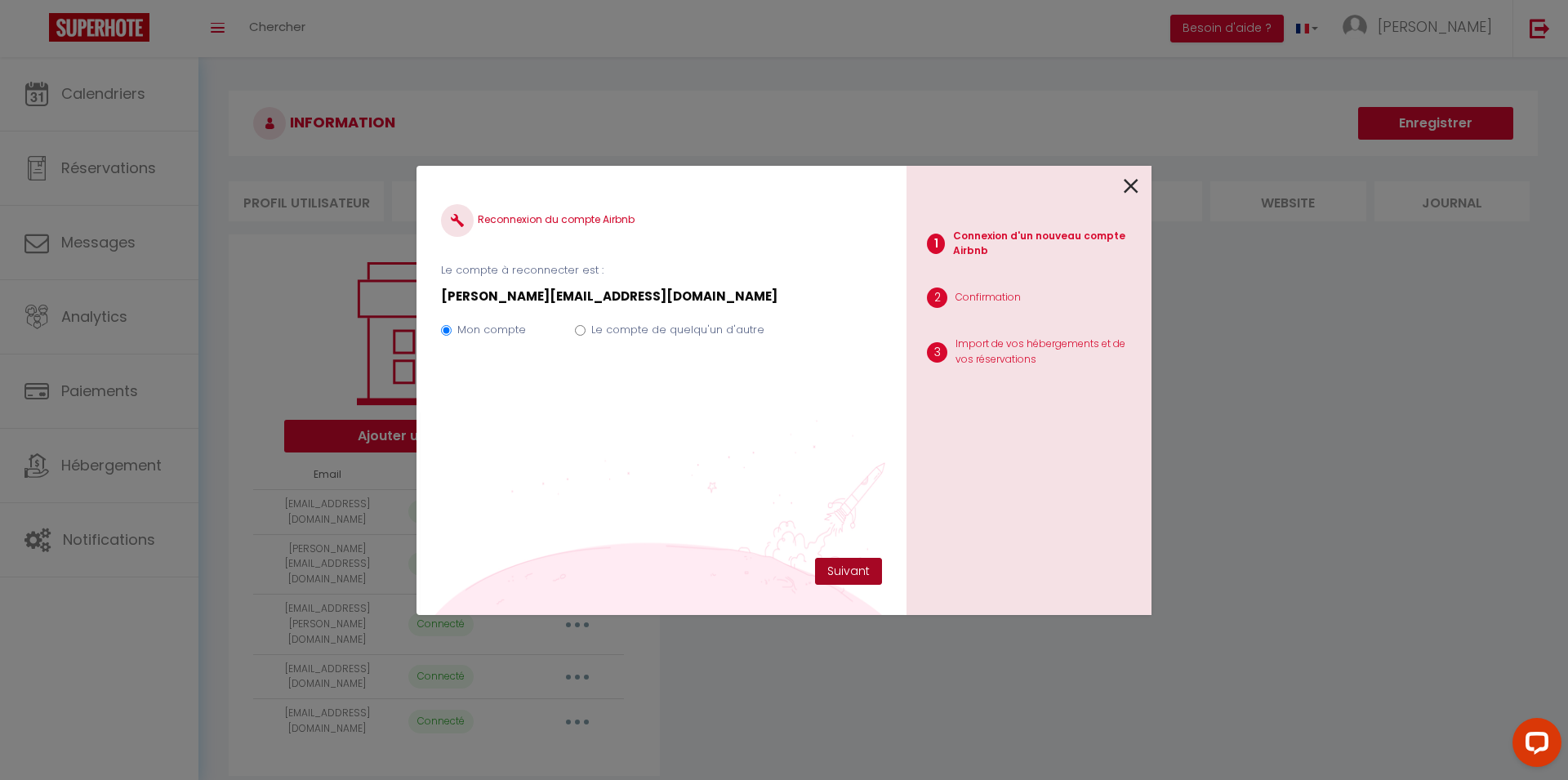
click at [850, 561] on button "Suivant" at bounding box center [848, 571] width 67 height 28
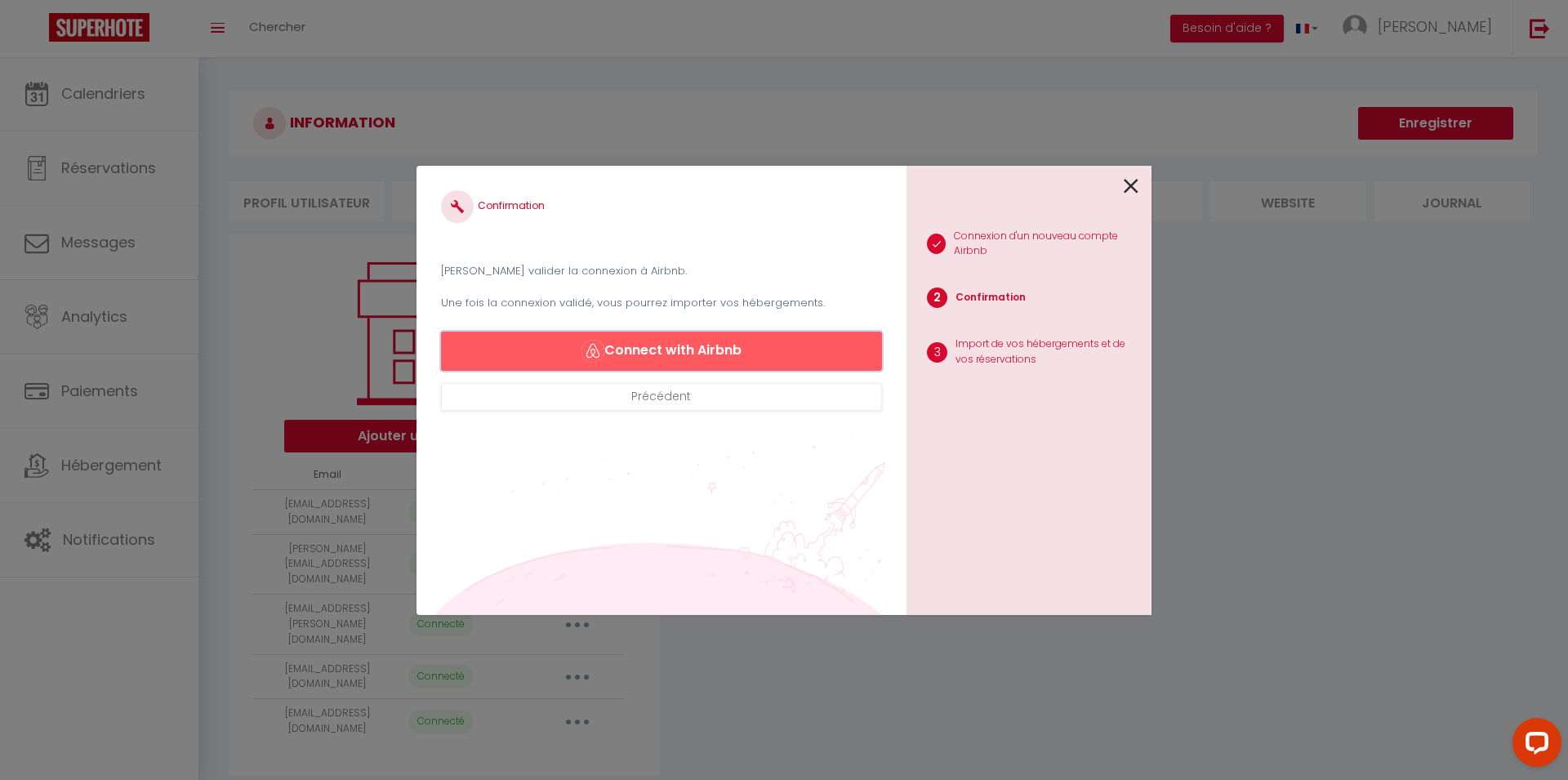
click at [732, 364] on button "Connect with Airbnb" at bounding box center [661, 350] width 441 height 39
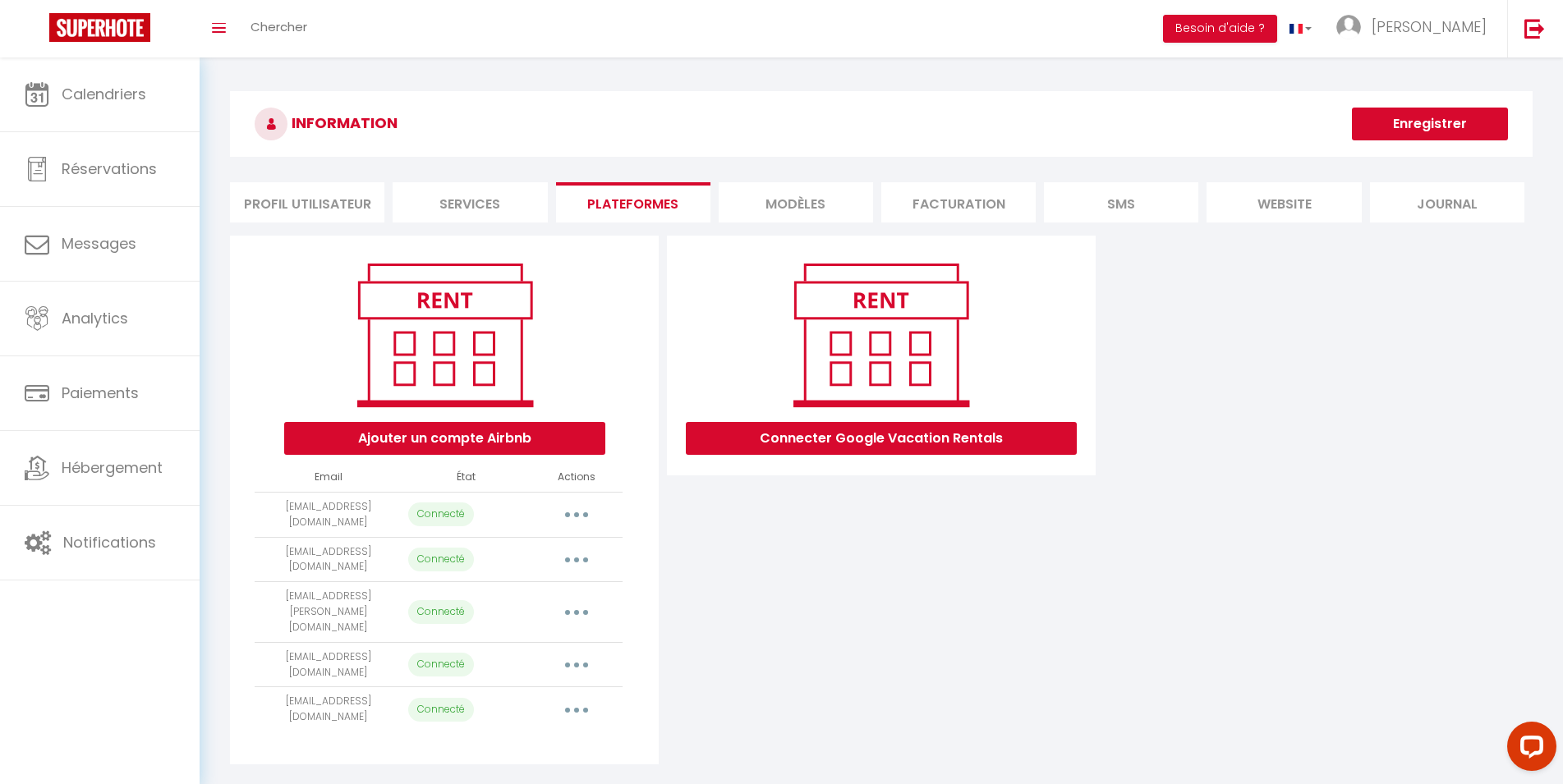
select select "28678"
select select "32305"
select select "33408"
select select "33410"
select select "64424"
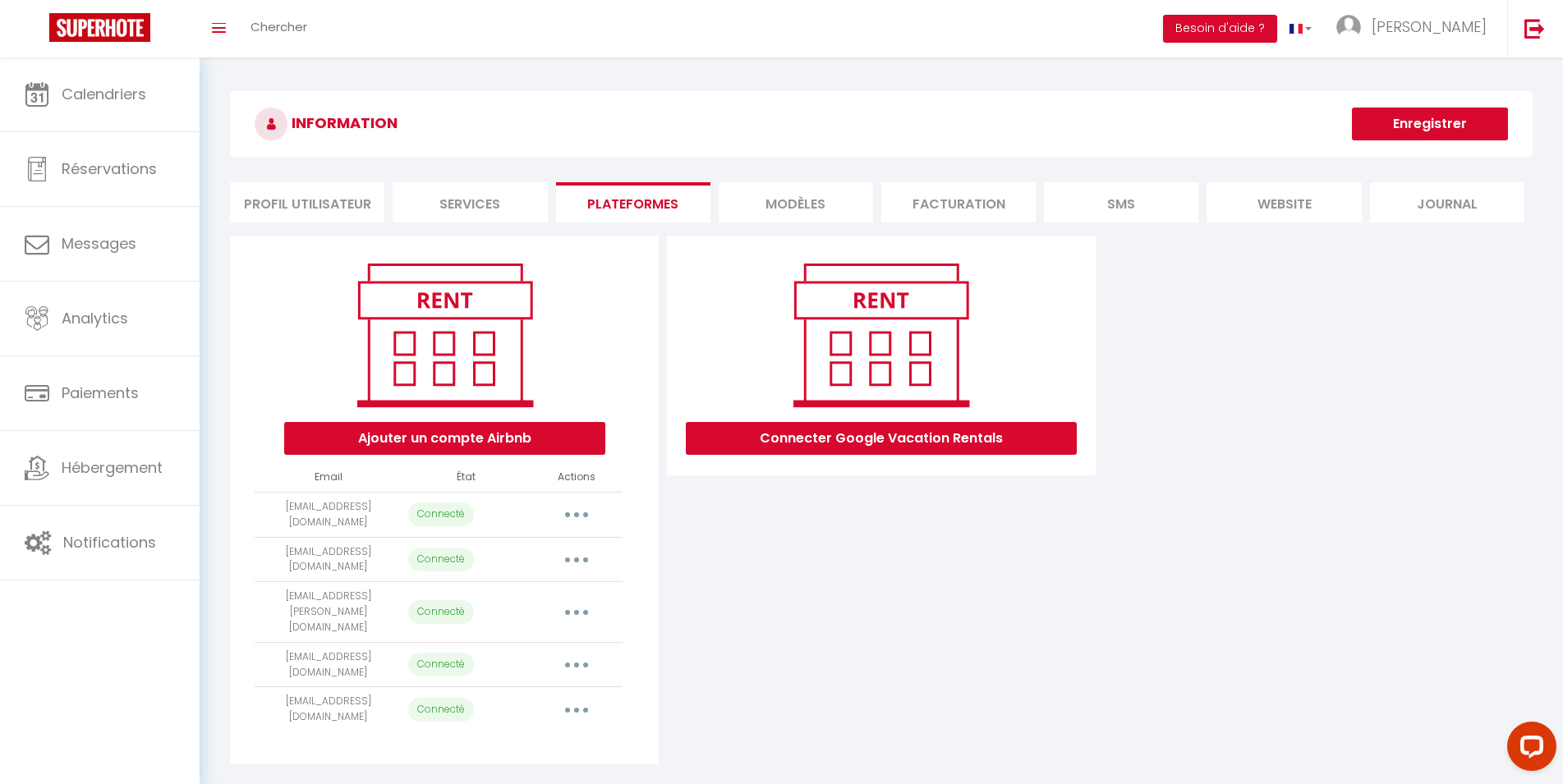
select select "35419"
select select "36406"
select select "36754"
select select "56317"
select select "39220"
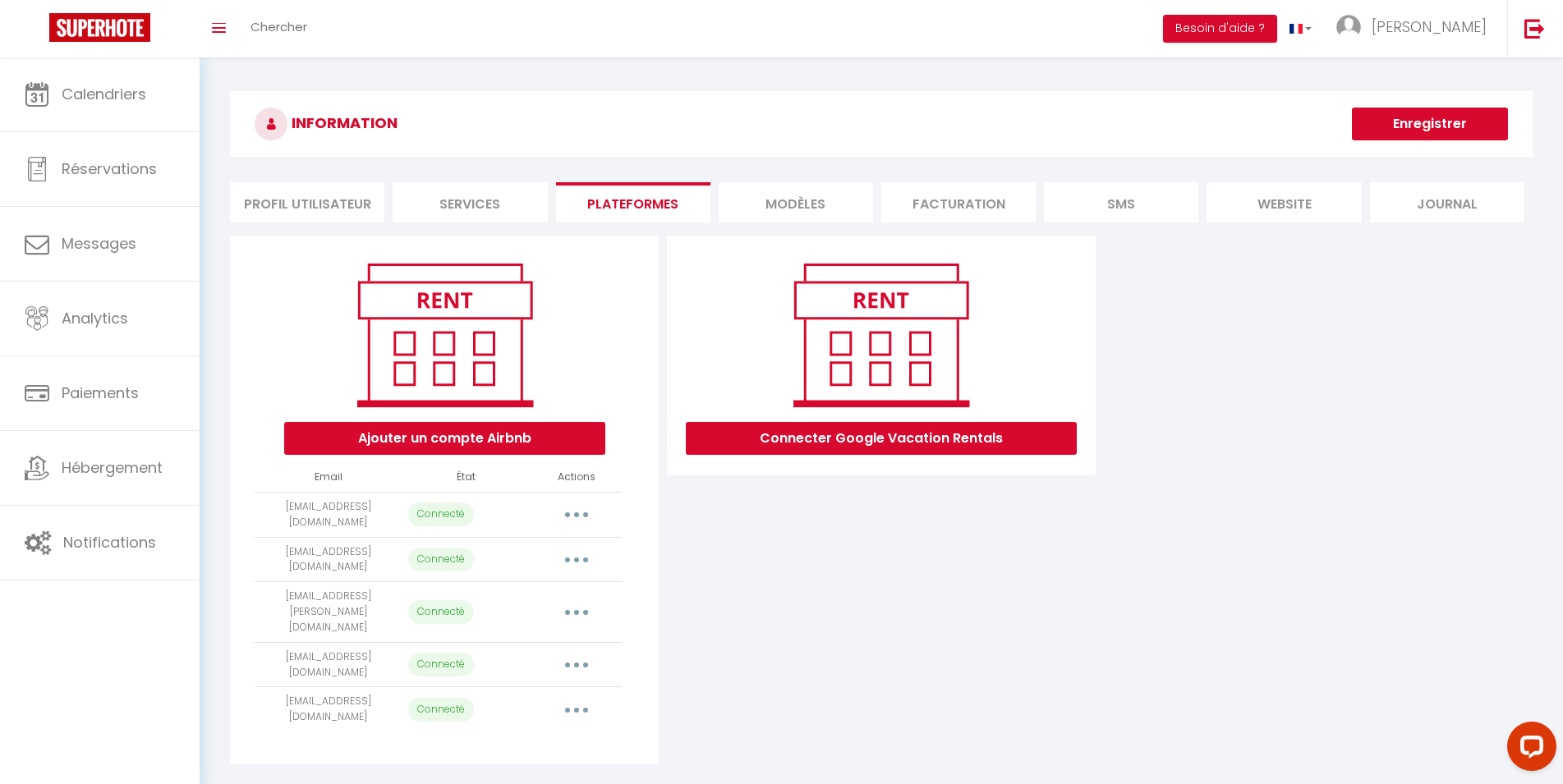
select select "40672"
select select "41235"
select select "43571"
select select "43707"
select select "44777"
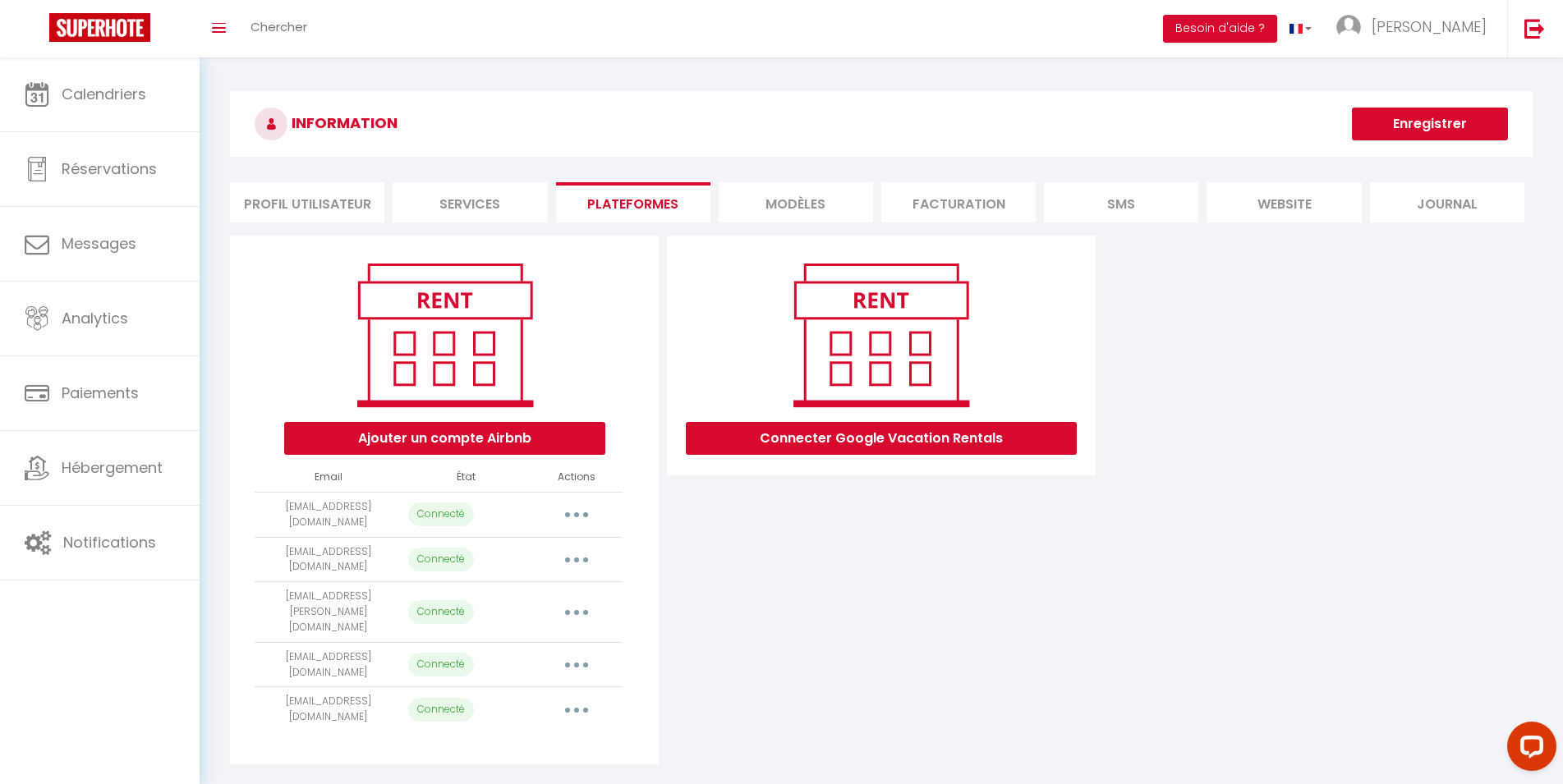
select select "50185"
select select "50638"
select select "55016"
select select "55146"
select select "57746"
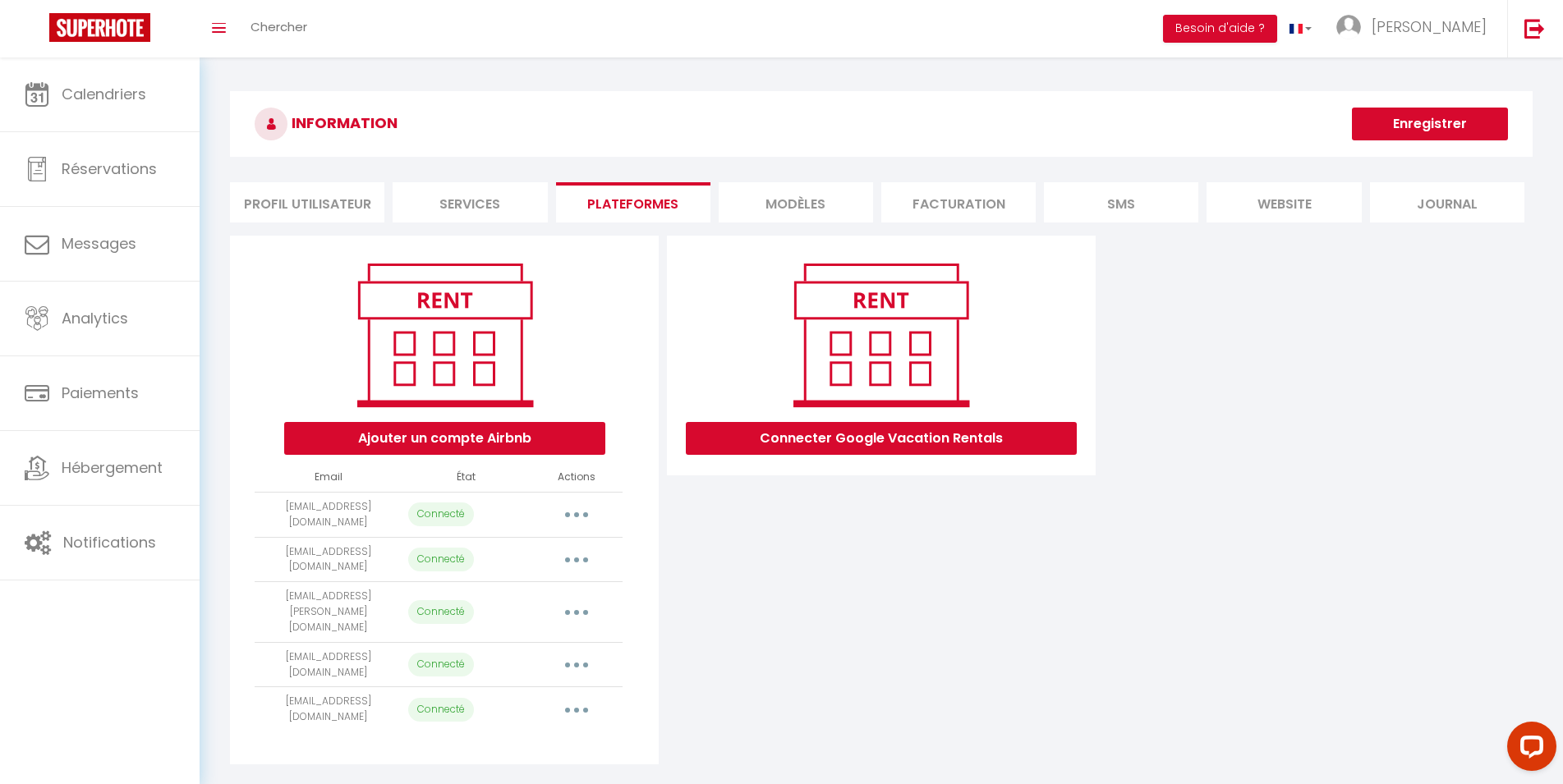
select select "60977"
select select "61711"
select select "62583"
select select "65906"
select select "65994"
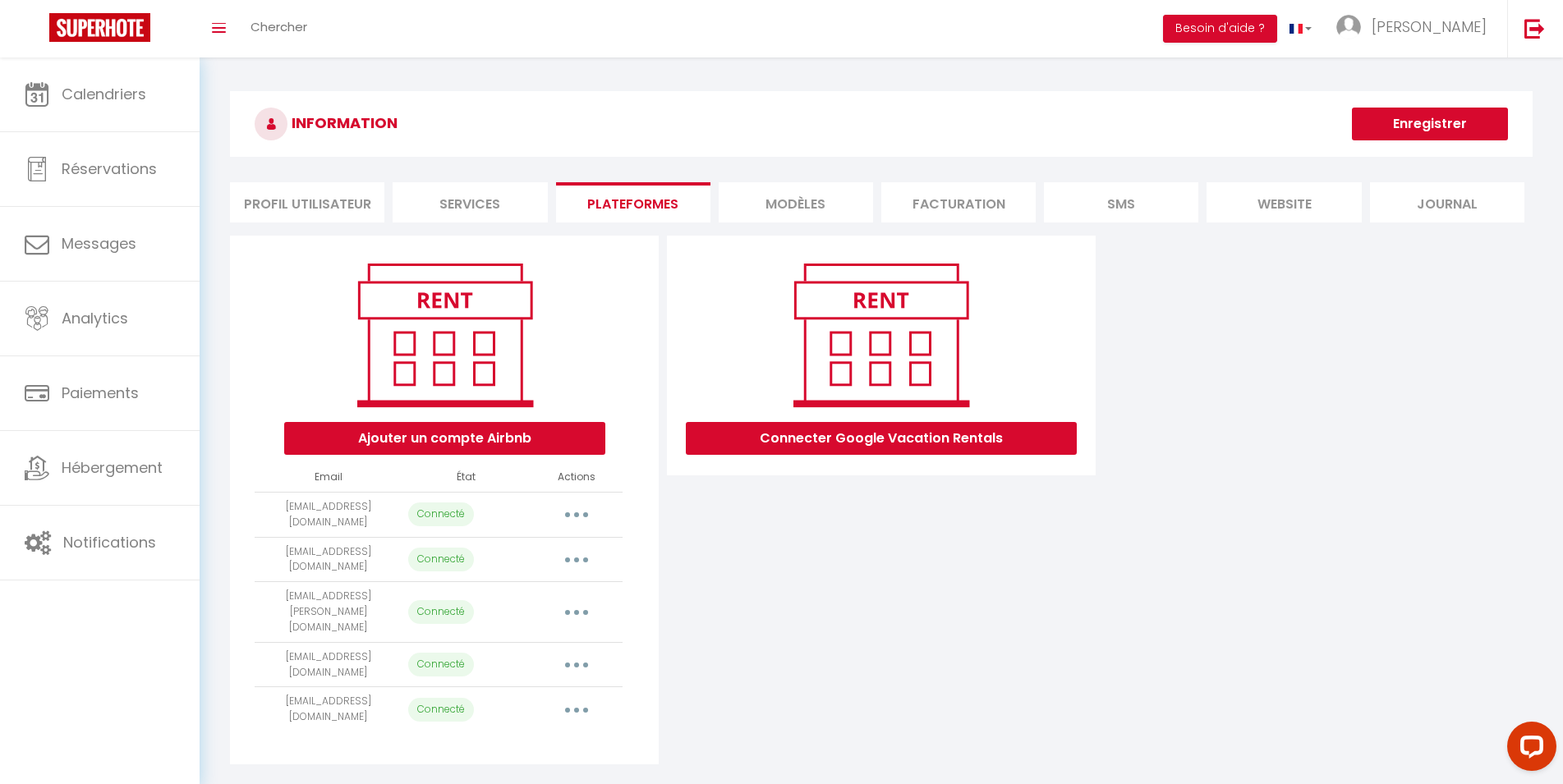
select select "66119"
select select "67924"
select select "73190"
select select "74433"
select select "74639"
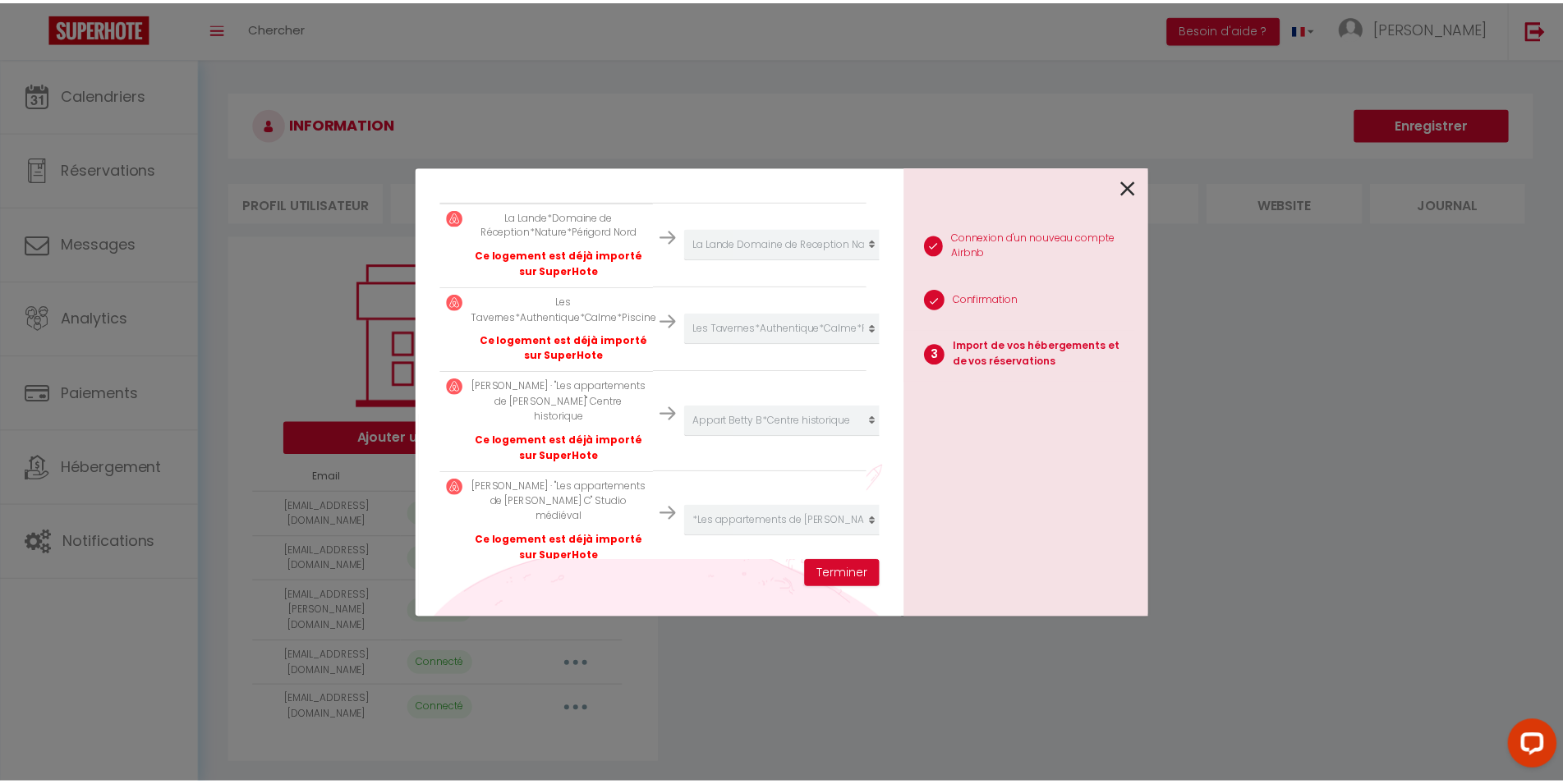
scroll to position [335, 0]
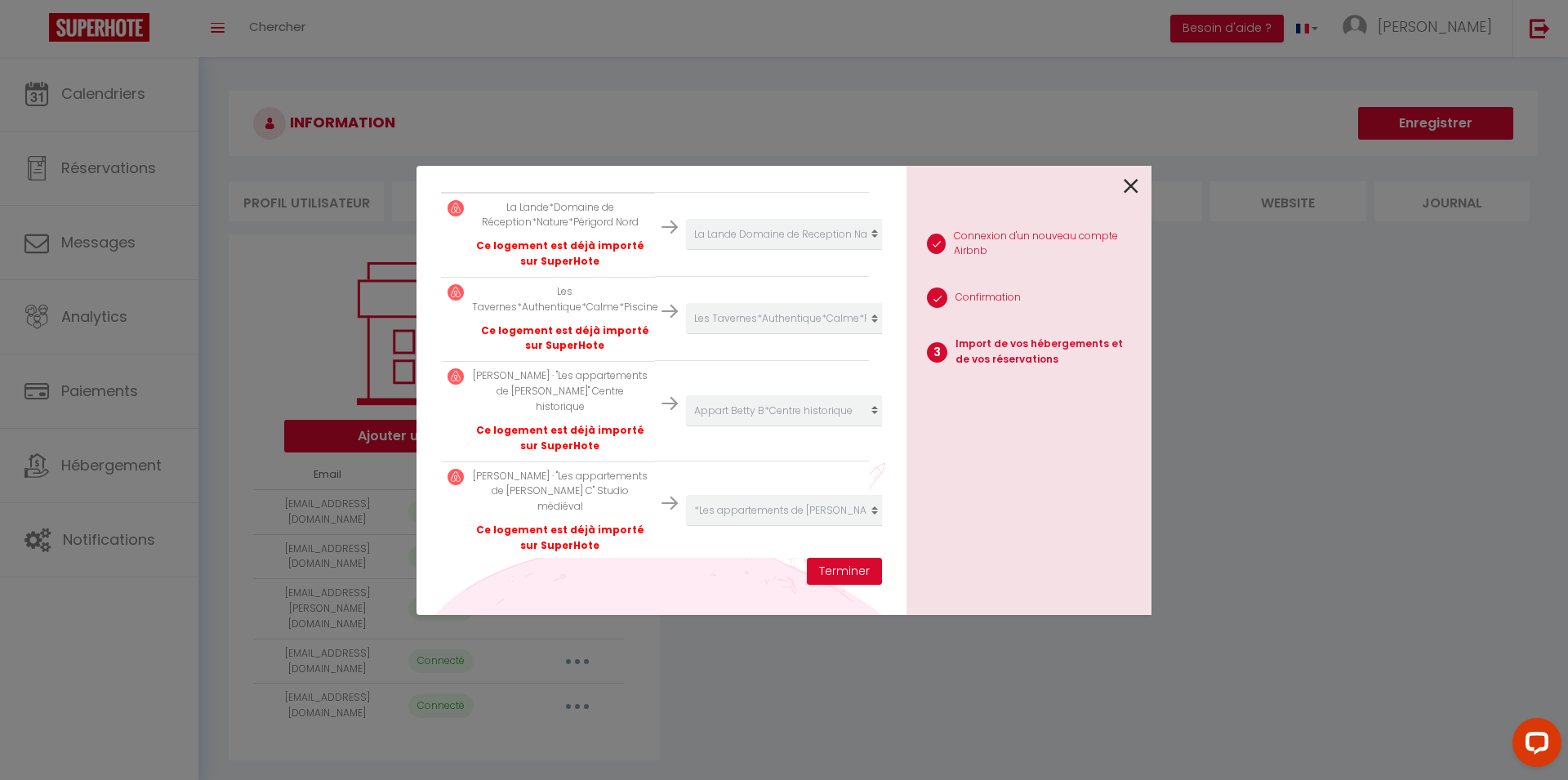
click at [1133, 187] on icon at bounding box center [1131, 186] width 15 height 24
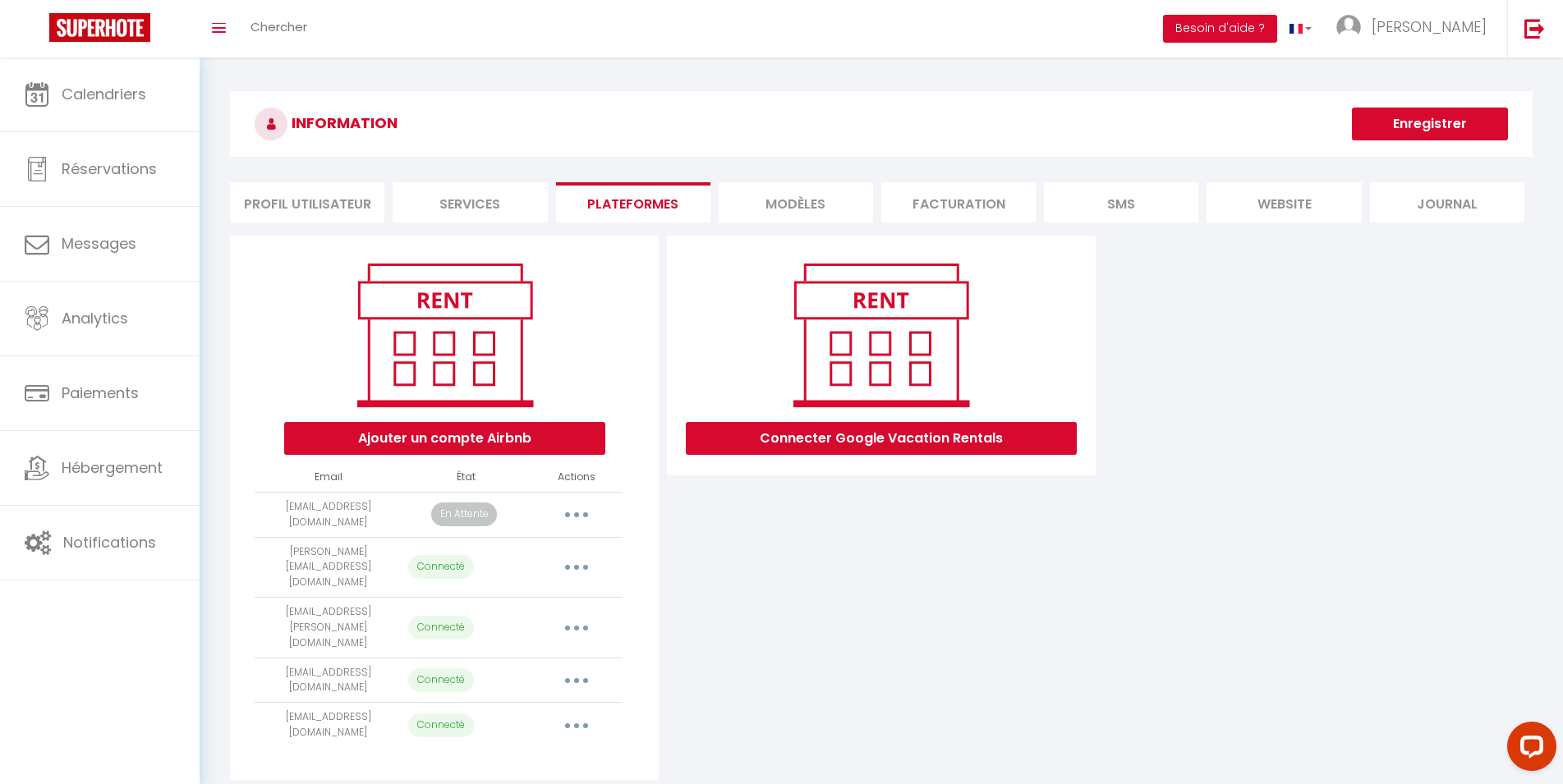
select select "28678"
select select "32305"
select select "33408"
select select "33410"
select select "64424"
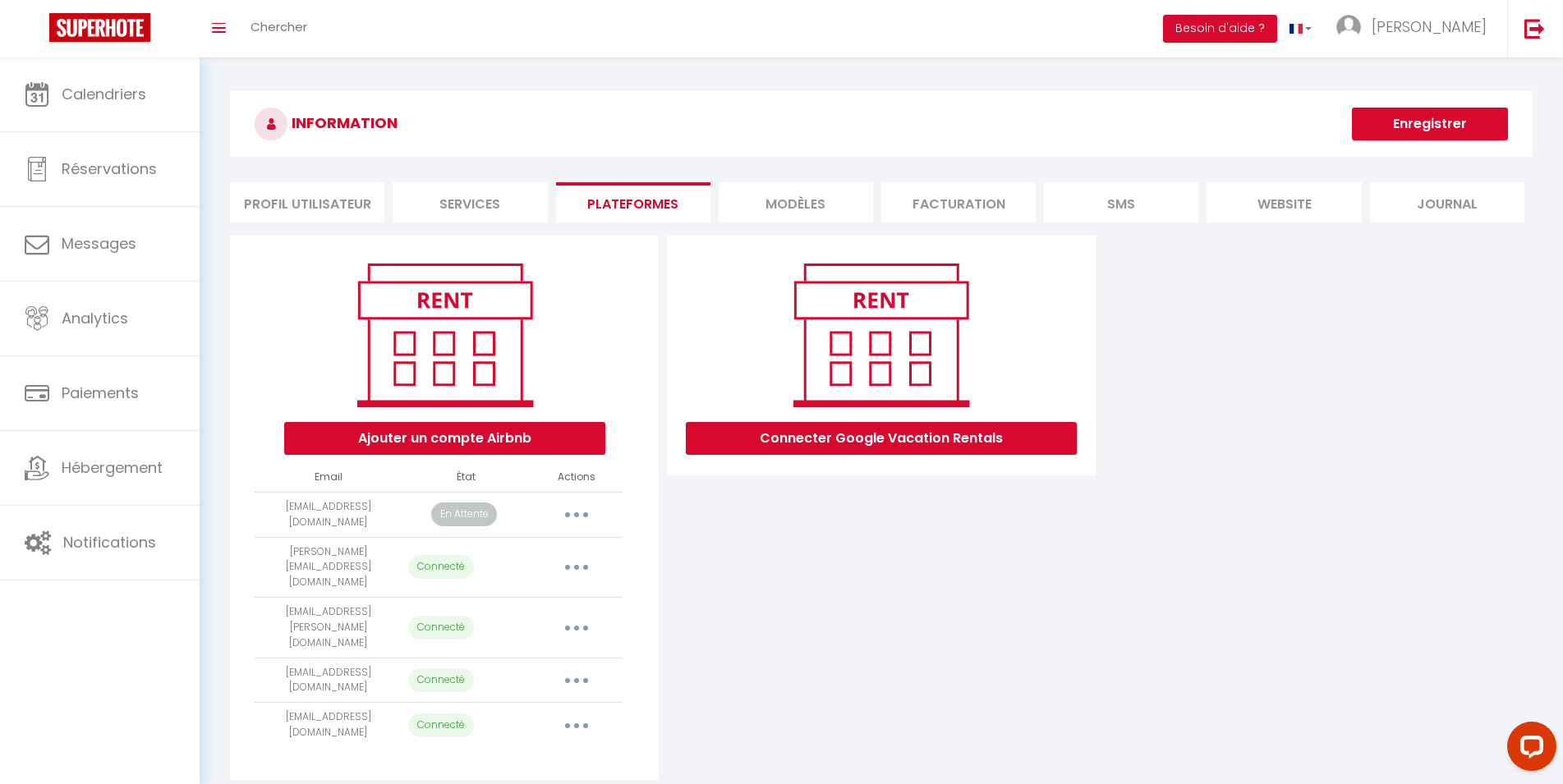
select select "35419"
select select "36406"
select select "36754"
select select "56317"
select select "39220"
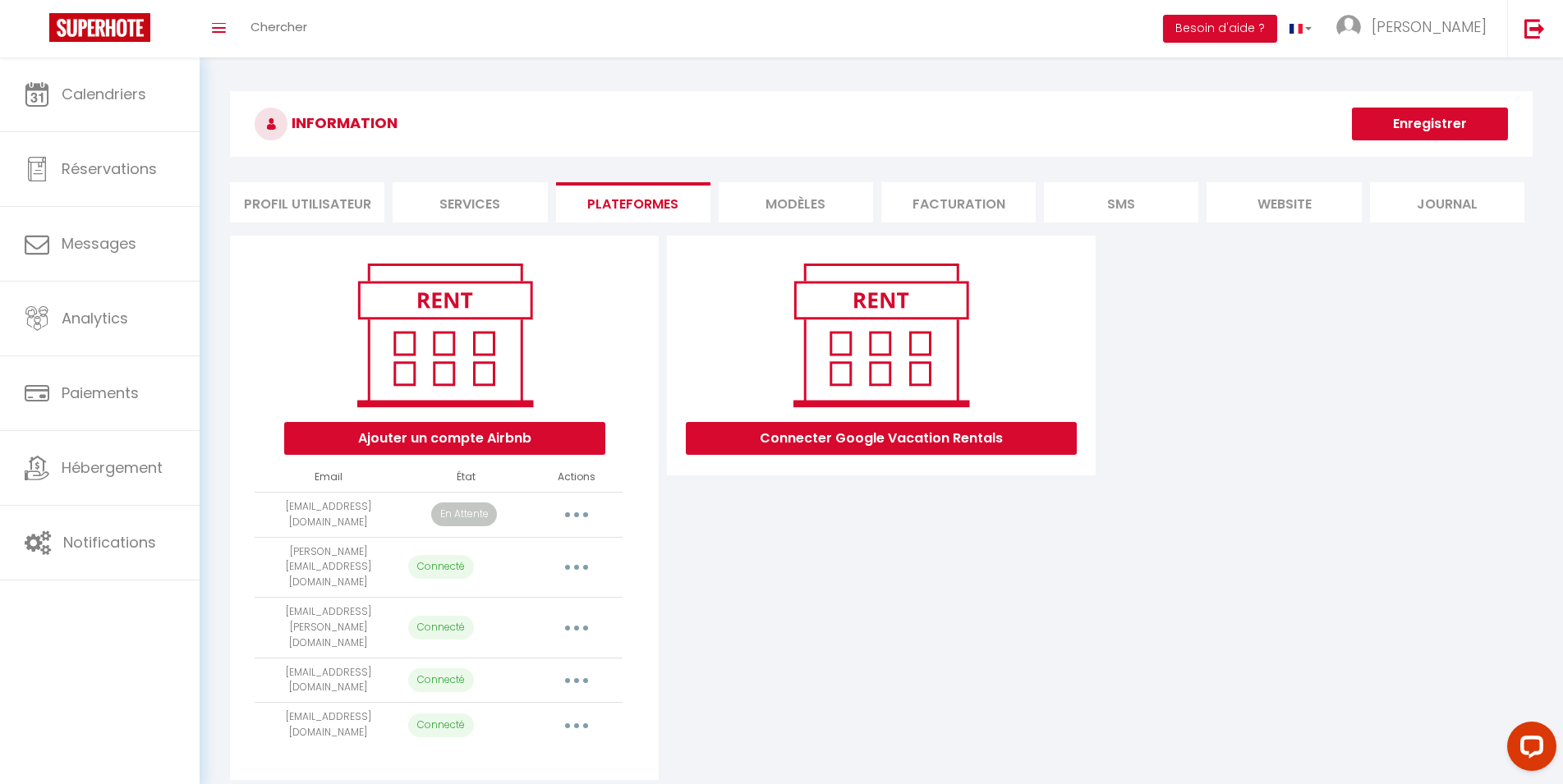
select select "40672"
select select "41235"
select select "43571"
select select "43707"
select select "44777"
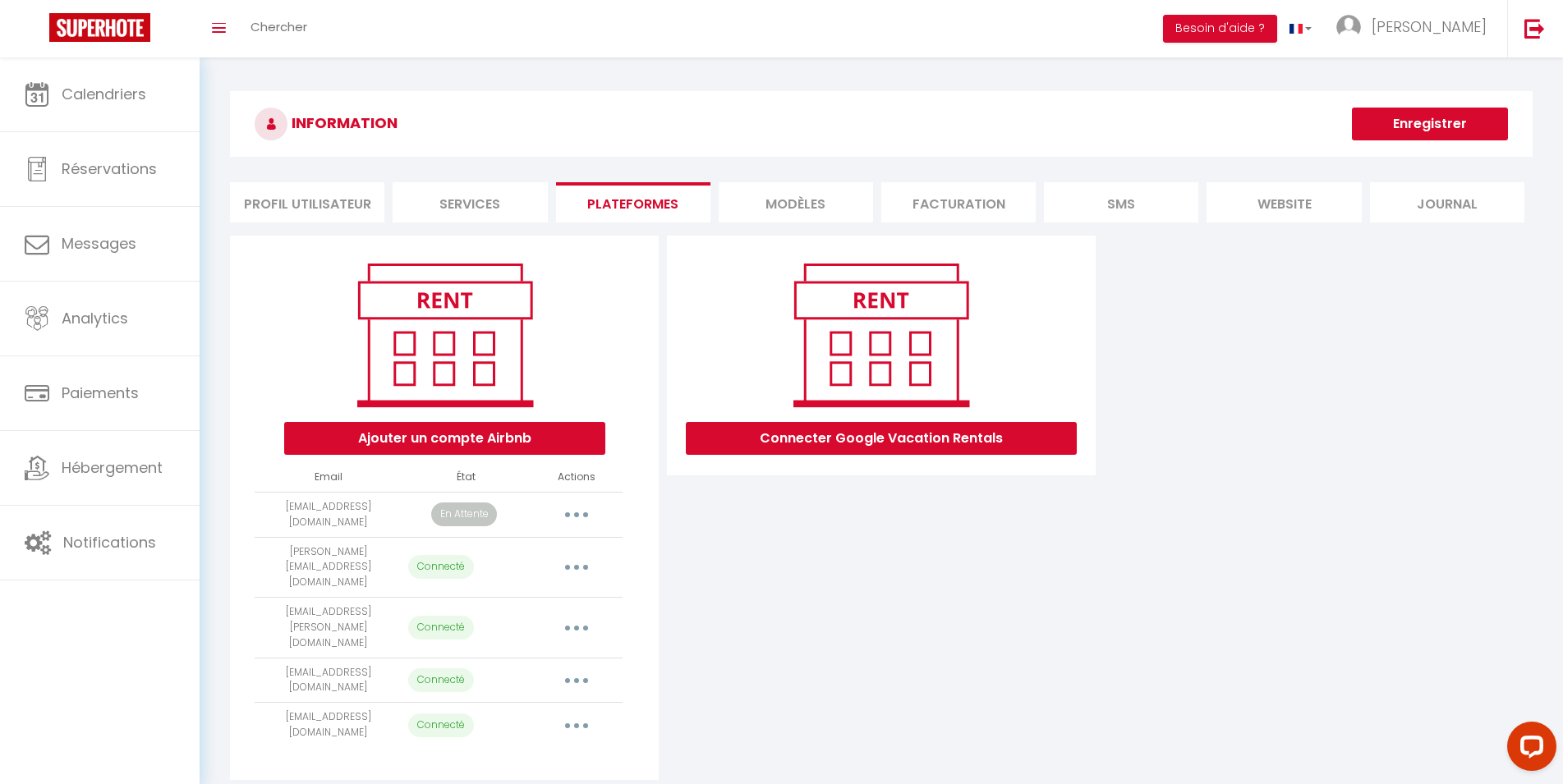
select select "50185"
select select "50638"
select select "55016"
select select "55146"
select select "57746"
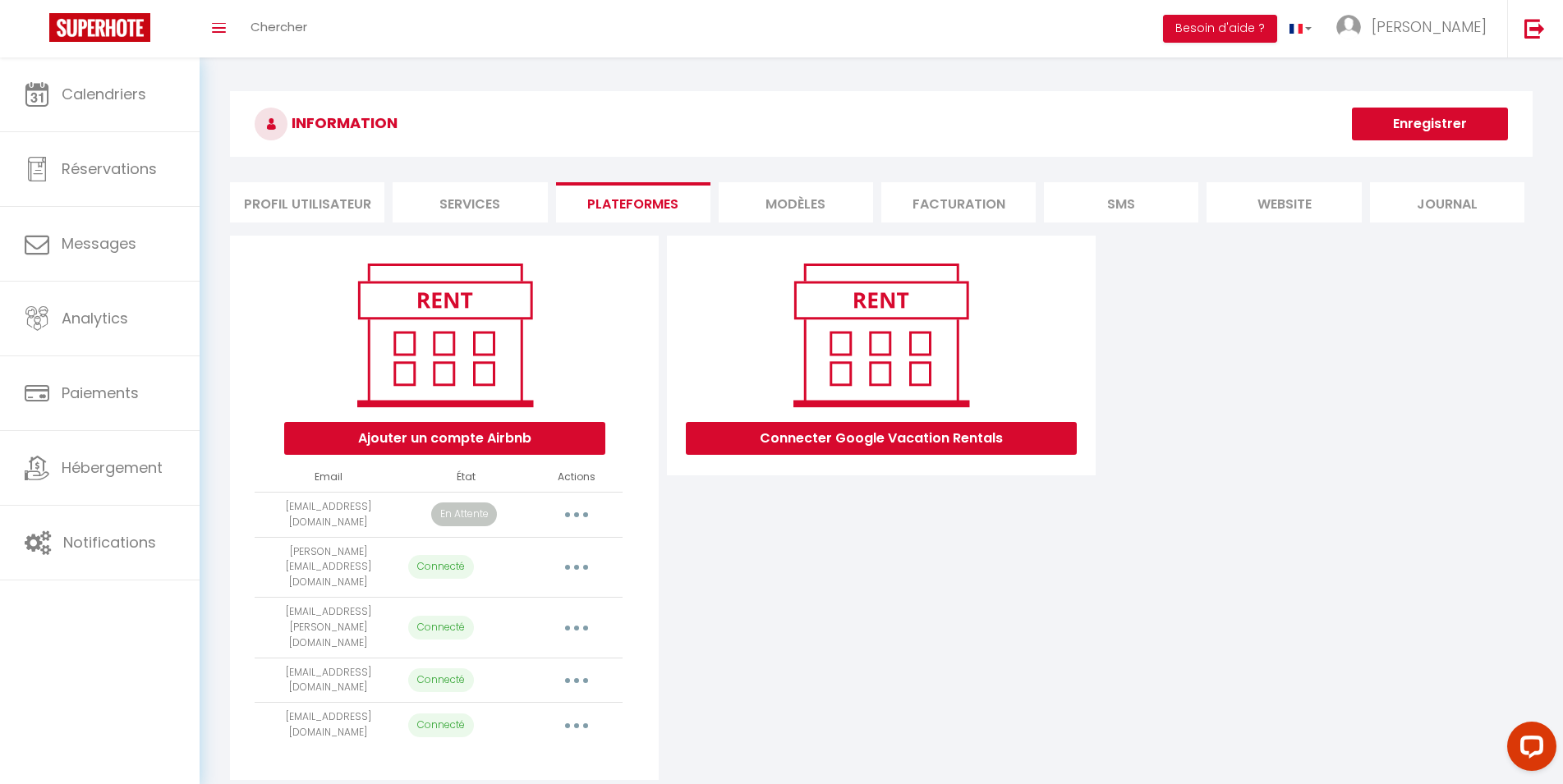
select select "60977"
select select "61711"
select select "62583"
select select "65906"
select select "65994"
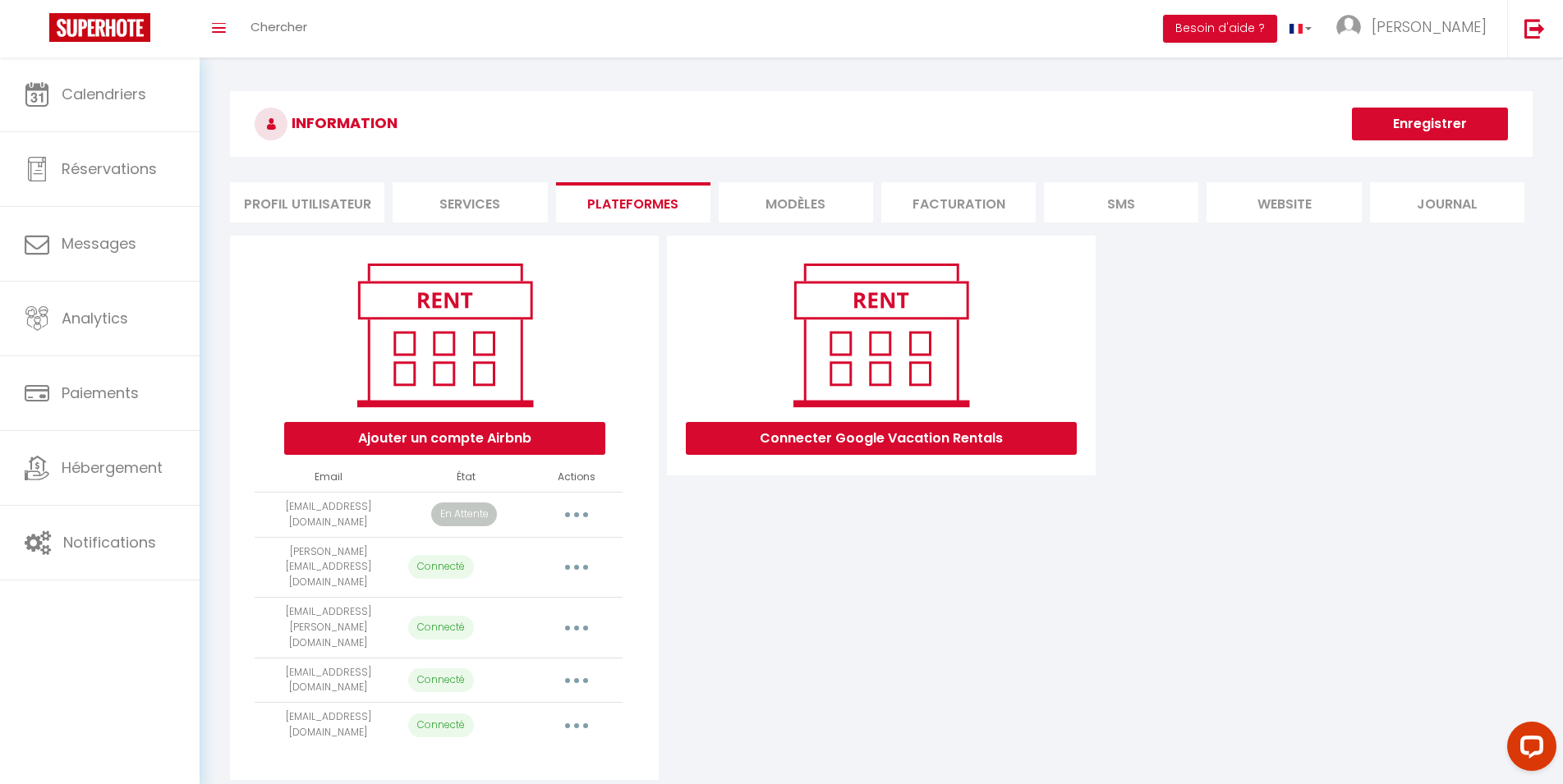
select select "66119"
select select "67924"
select select "73190"
select select "74433"
select select "74639"
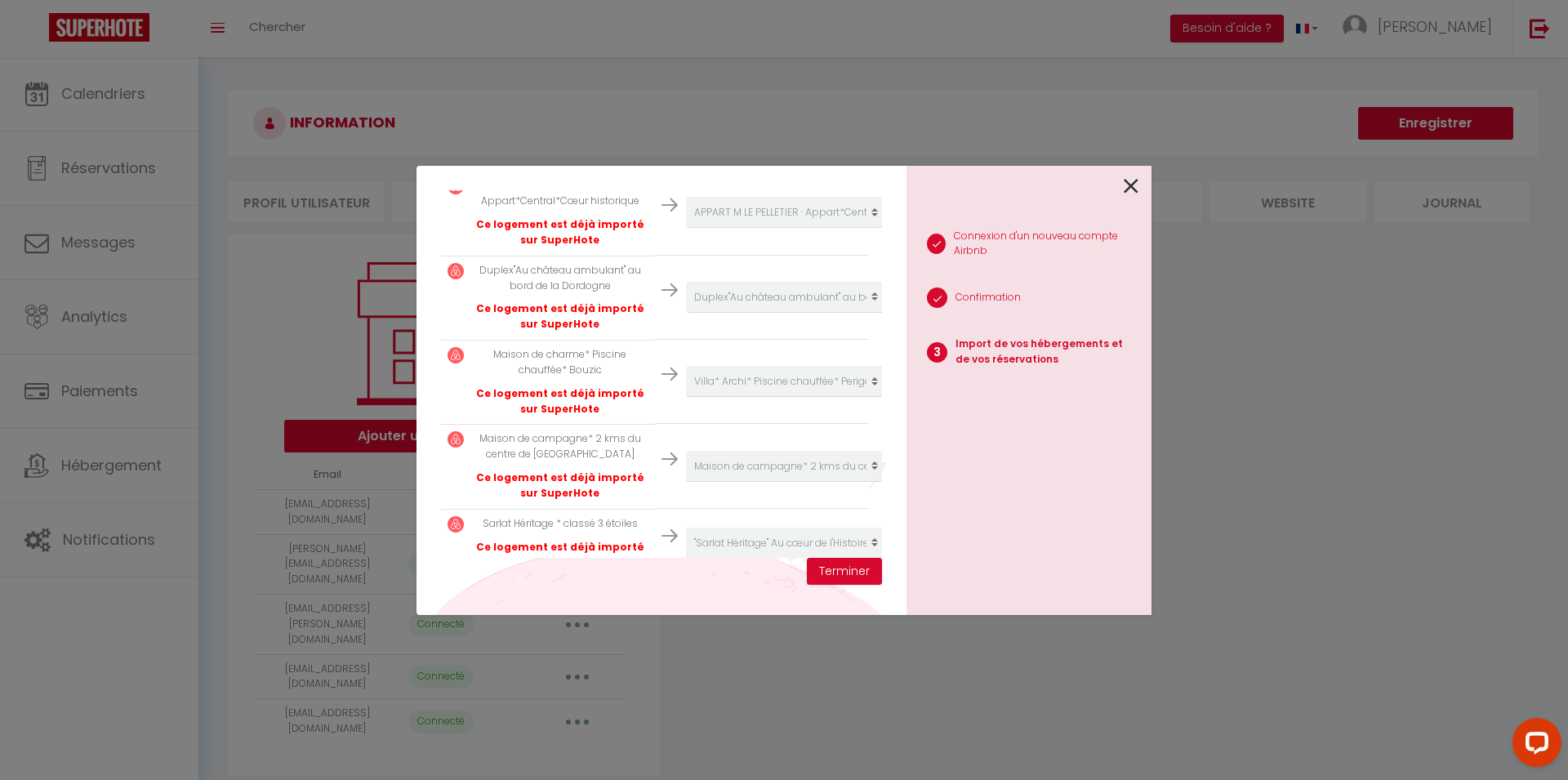
scroll to position [2403, 0]
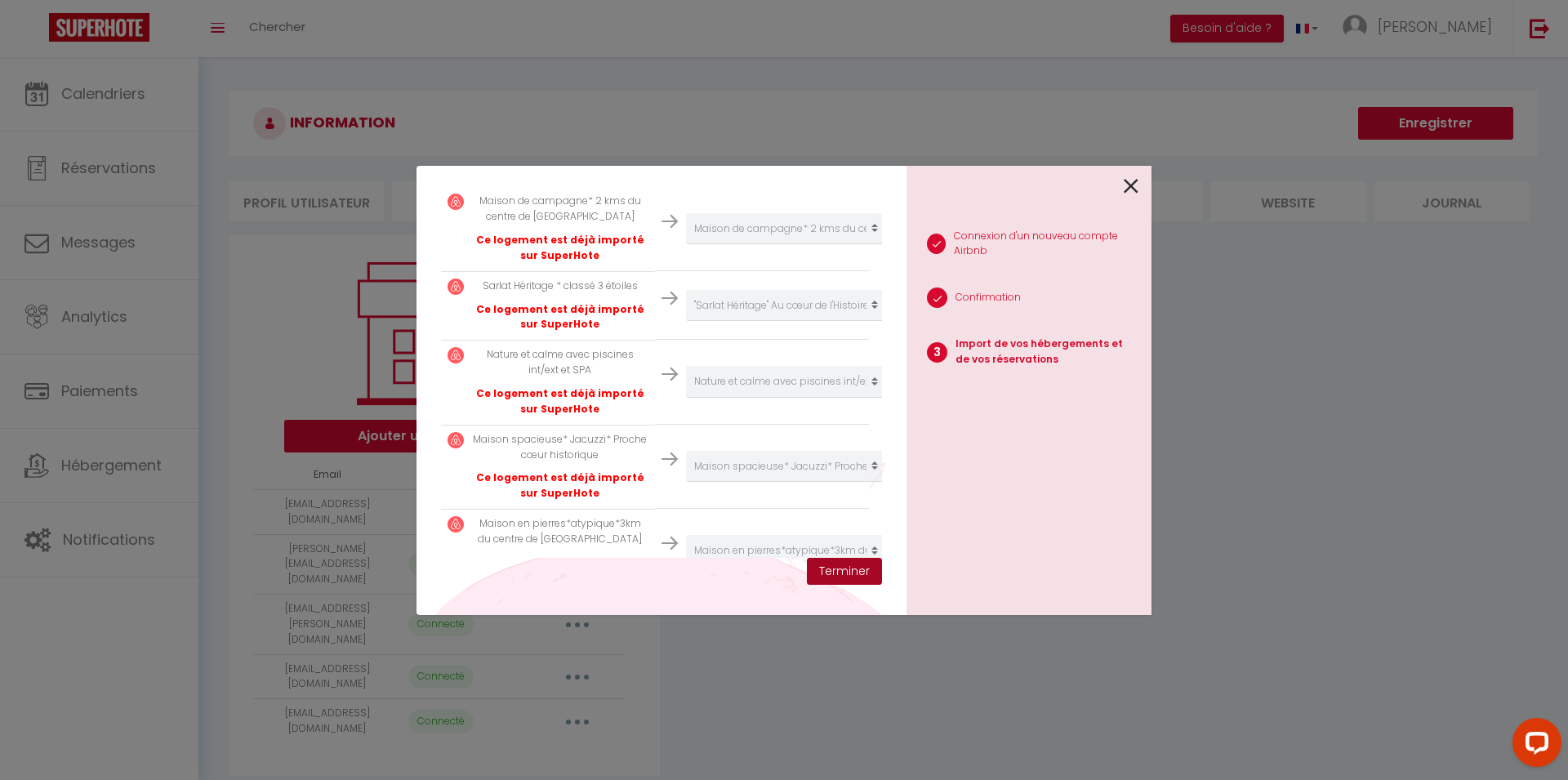
click at [846, 571] on button "Terminer" at bounding box center [844, 571] width 75 height 28
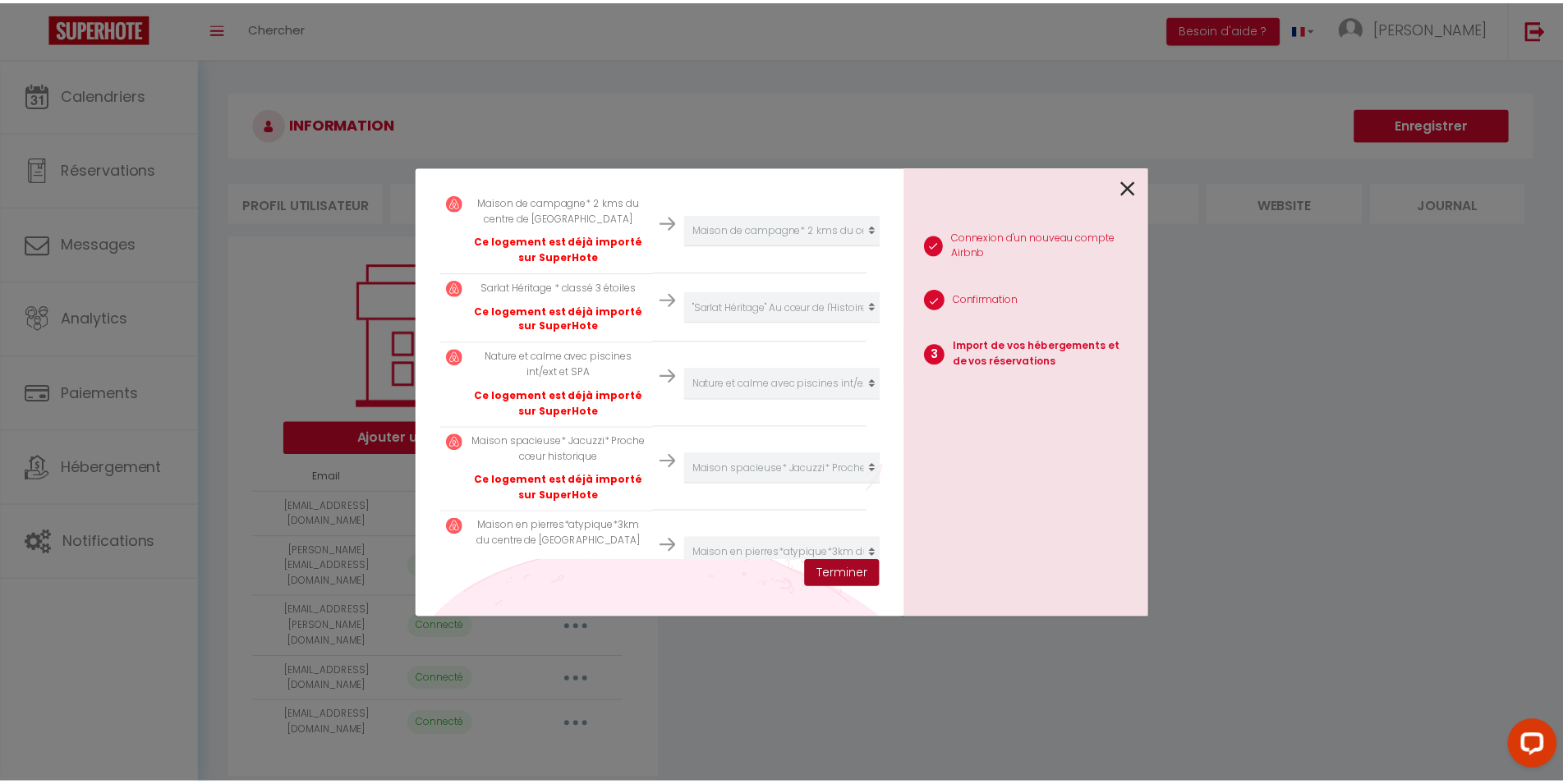
scroll to position [2457, 0]
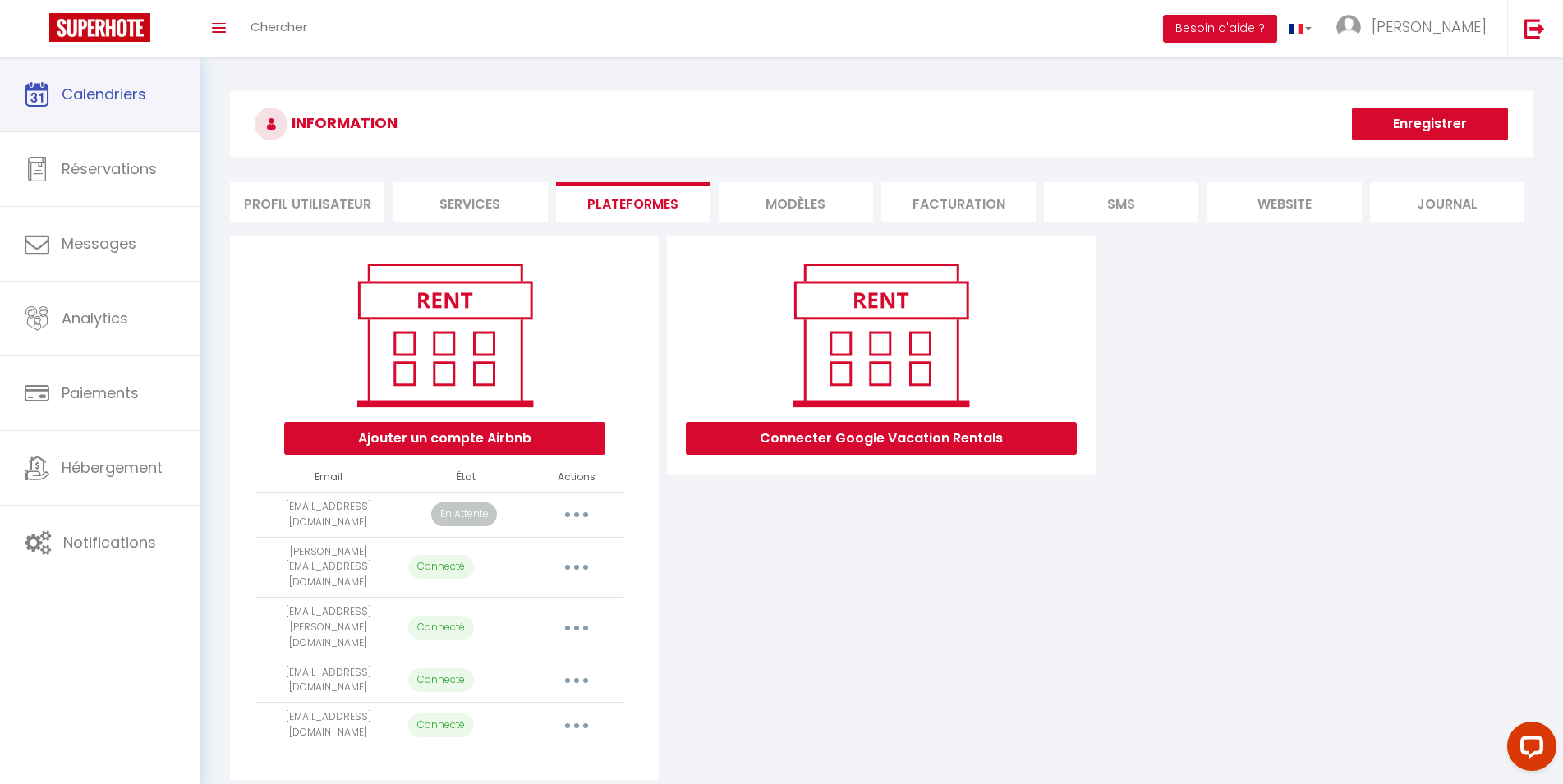
click at [374, 70] on div "INFORMATION Enregistrer Profil Utilisateur Services Plateformes MODÈLES Factura…" at bounding box center [881, 442] width 1363 height 768
click at [285, 73] on div "INFORMATION Enregistrer Profil Utilisateur Services Plateformes MODÈLES Factura…" at bounding box center [881, 442] width 1363 height 768
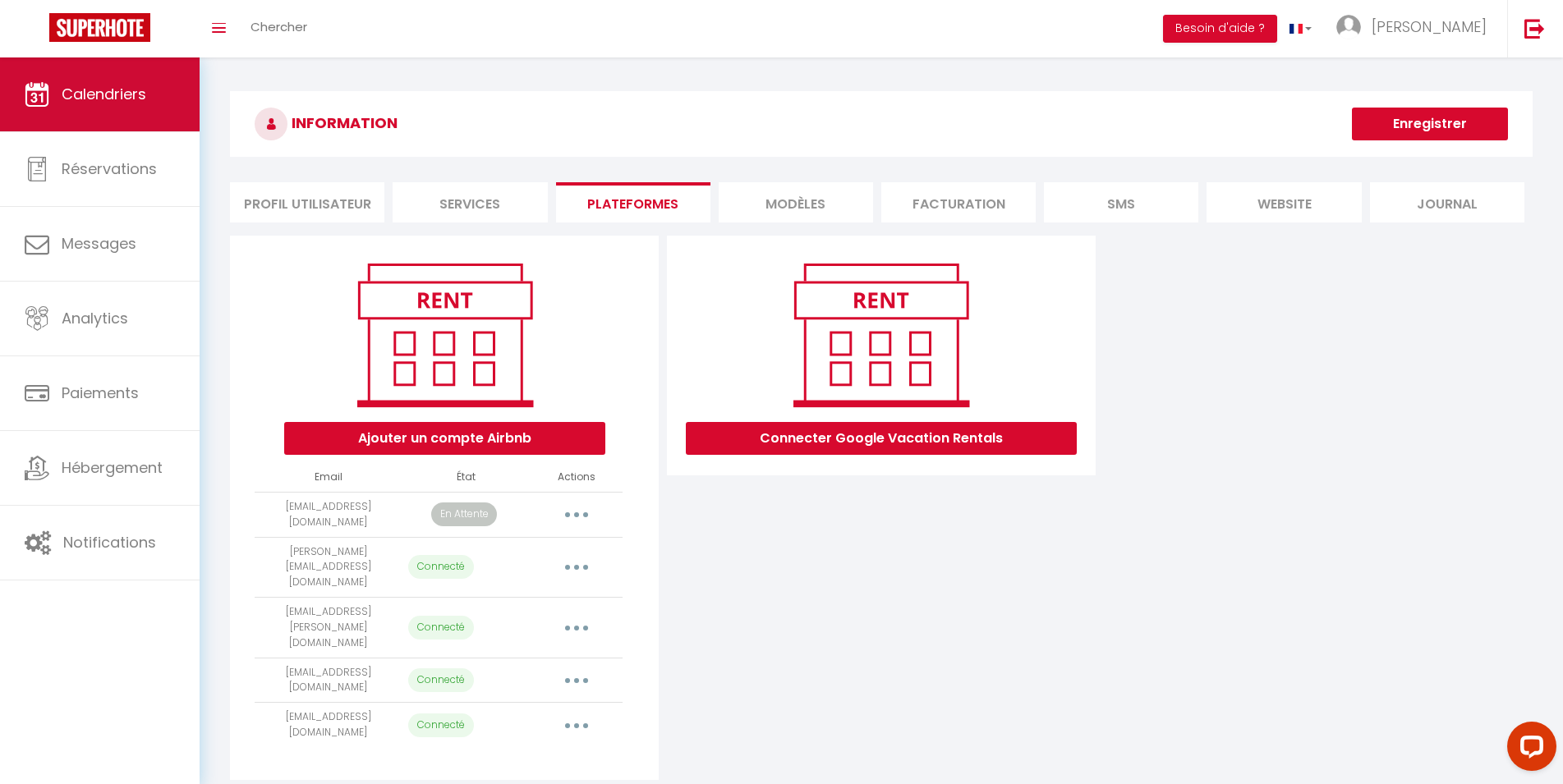
click at [132, 84] on link "Calendriers" at bounding box center [100, 95] width 200 height 74
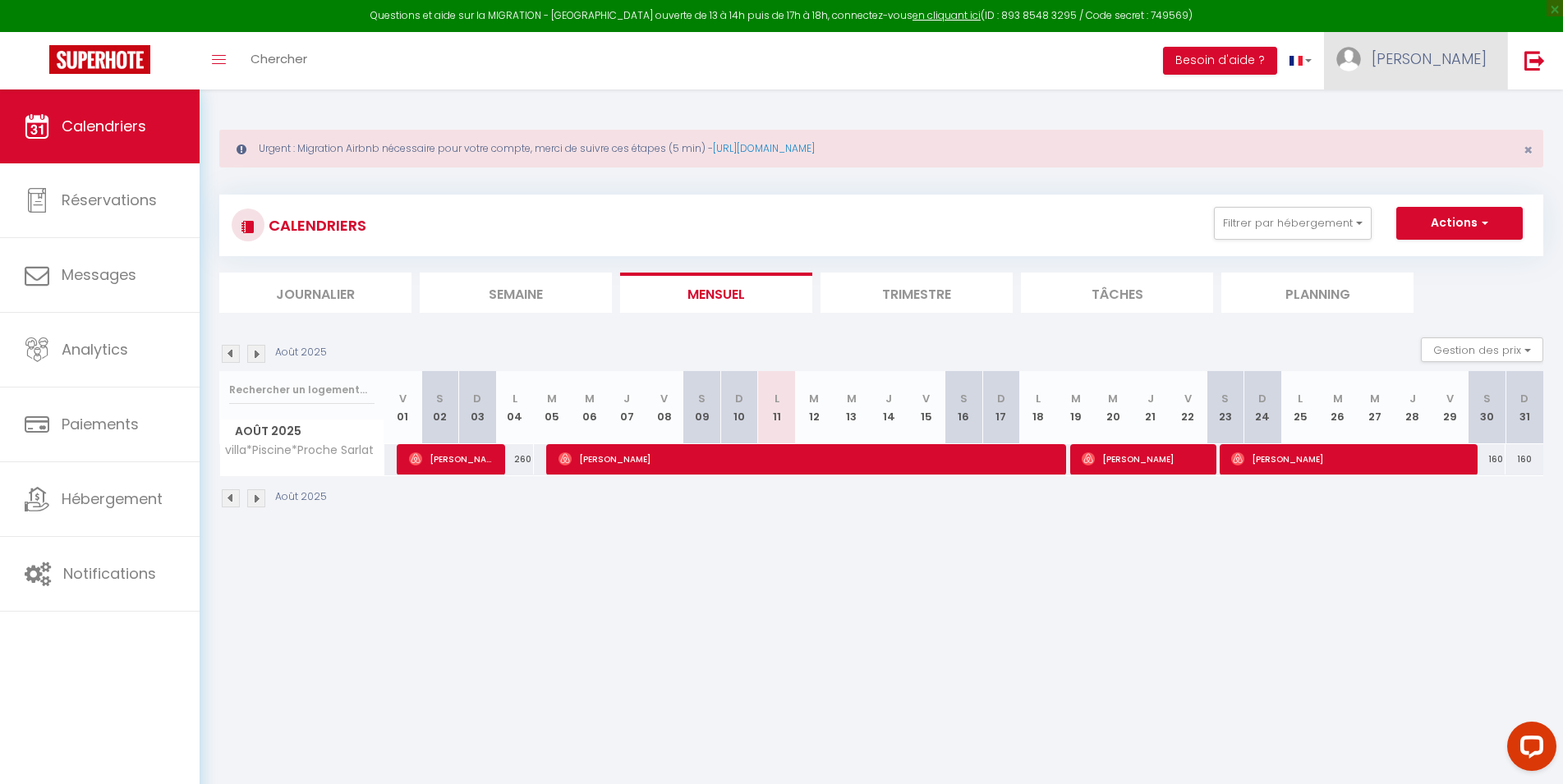
click at [1499, 61] on link "[PERSON_NAME]" at bounding box center [1415, 60] width 183 height 58
click at [1483, 59] on span "[PERSON_NAME]" at bounding box center [1429, 59] width 115 height 20
